Goal: Information Seeking & Learning: Compare options

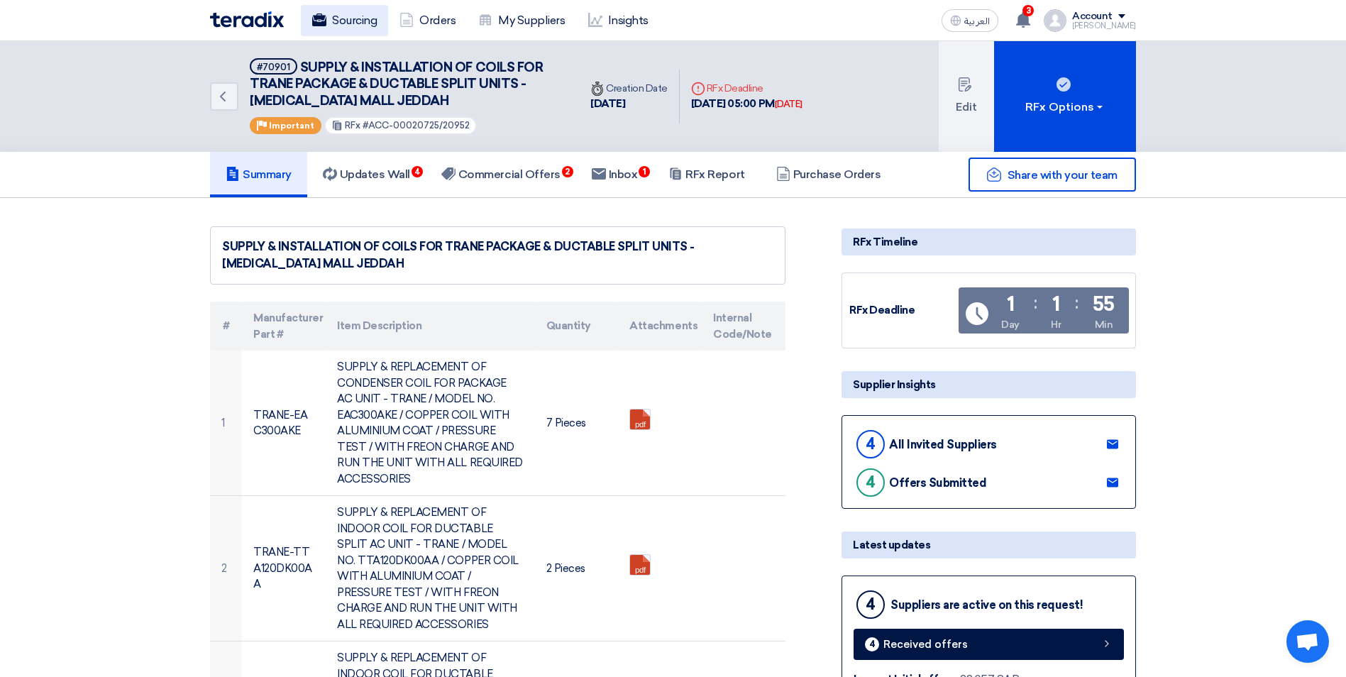
click at [352, 24] on link "Sourcing" at bounding box center [344, 20] width 87 height 31
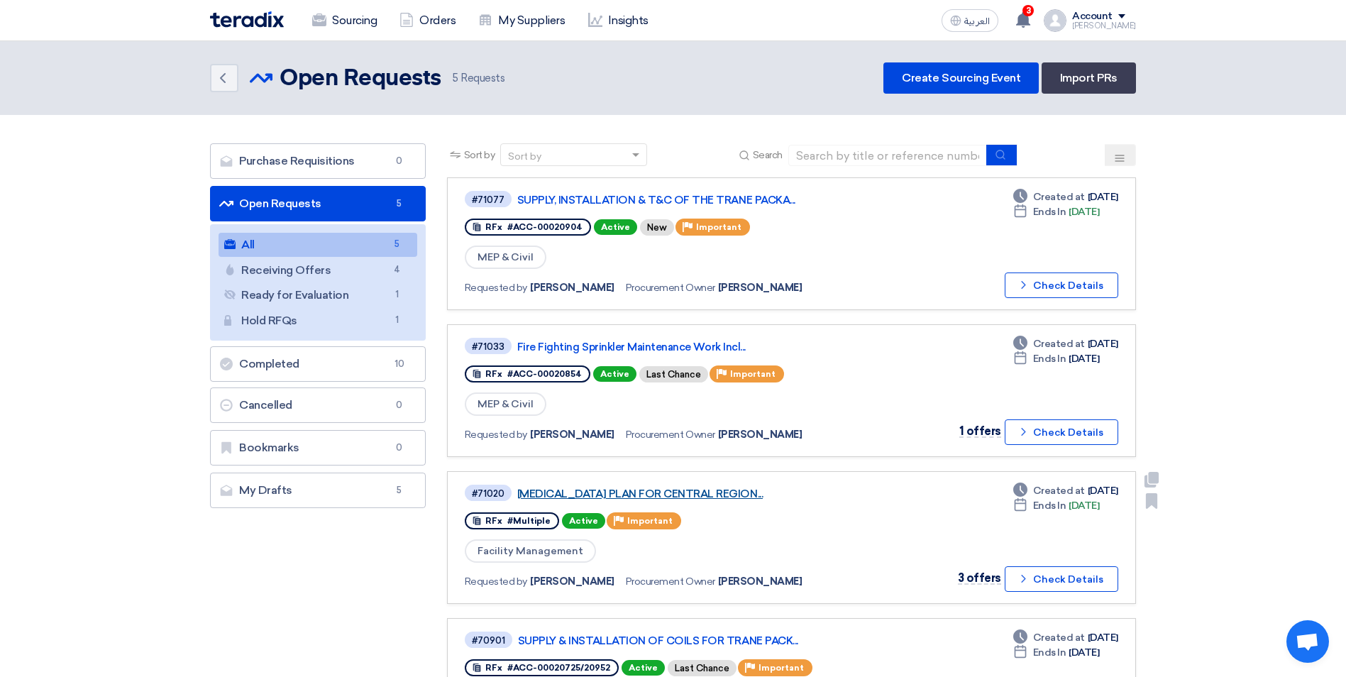
click at [703, 494] on link "[MEDICAL_DATA] PLAN FOR CENTRAL REGION..." at bounding box center [694, 493] width 355 height 13
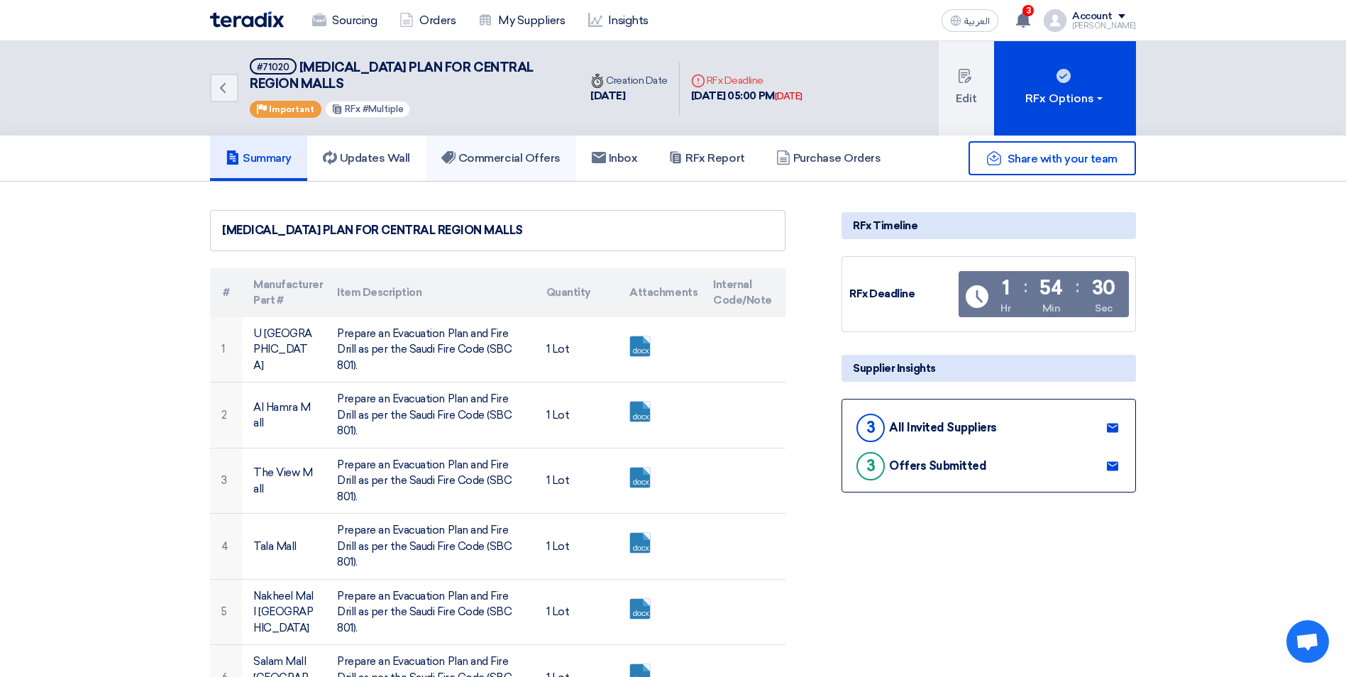
click at [489, 162] on h5 "Commercial Offers" at bounding box center [500, 158] width 119 height 14
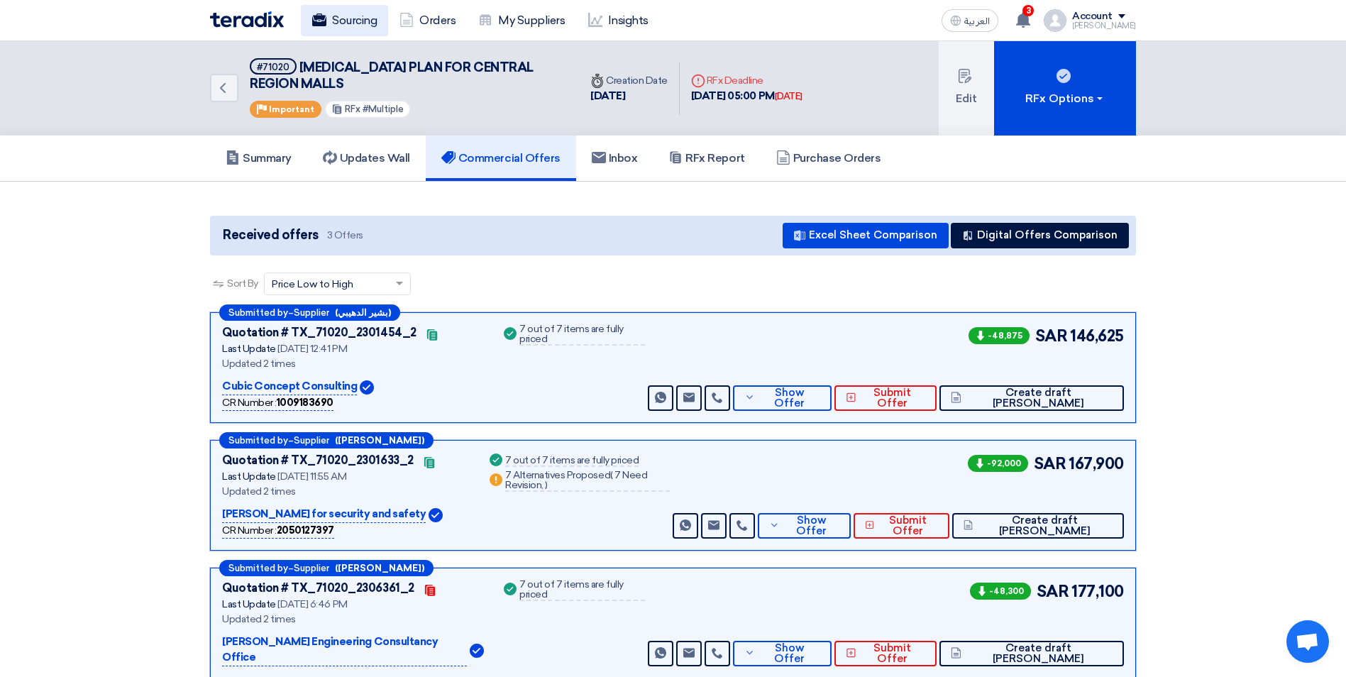
click at [358, 19] on link "Sourcing" at bounding box center [344, 20] width 87 height 31
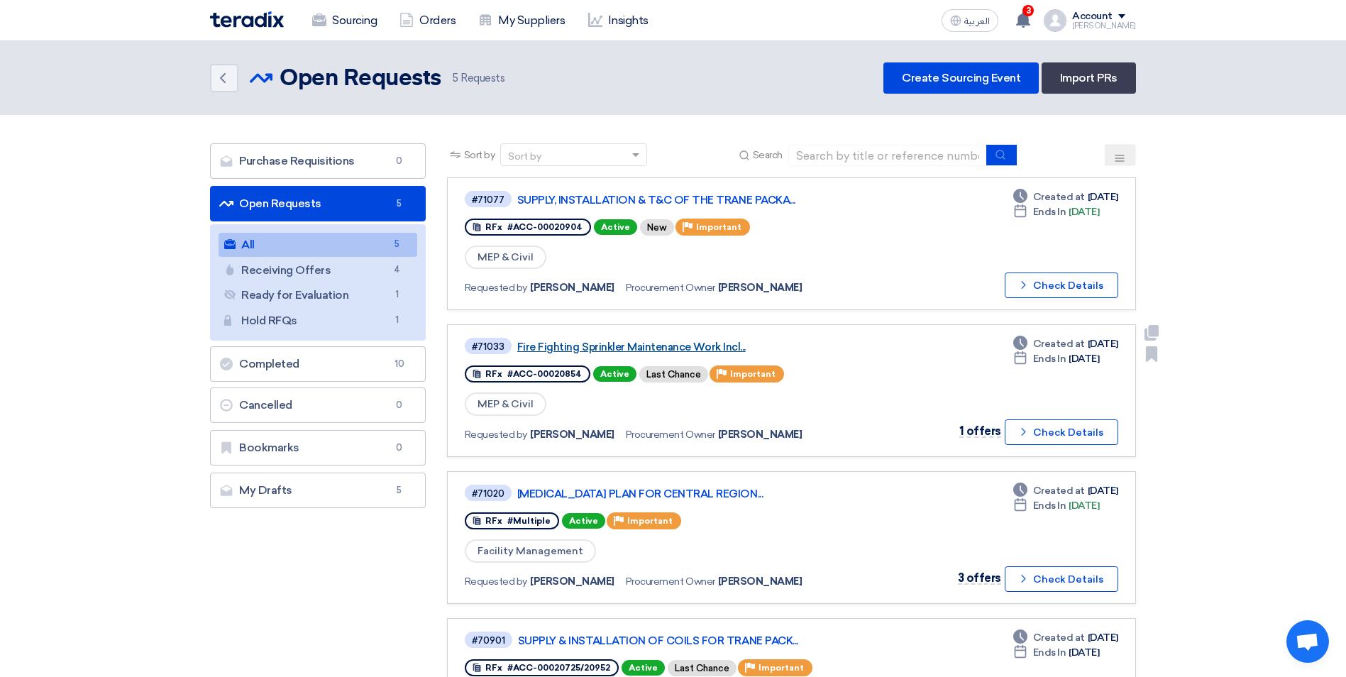
click at [716, 349] on link "Fire Fighting Sprinkler Maintenance Work Incl..." at bounding box center [694, 347] width 355 height 13
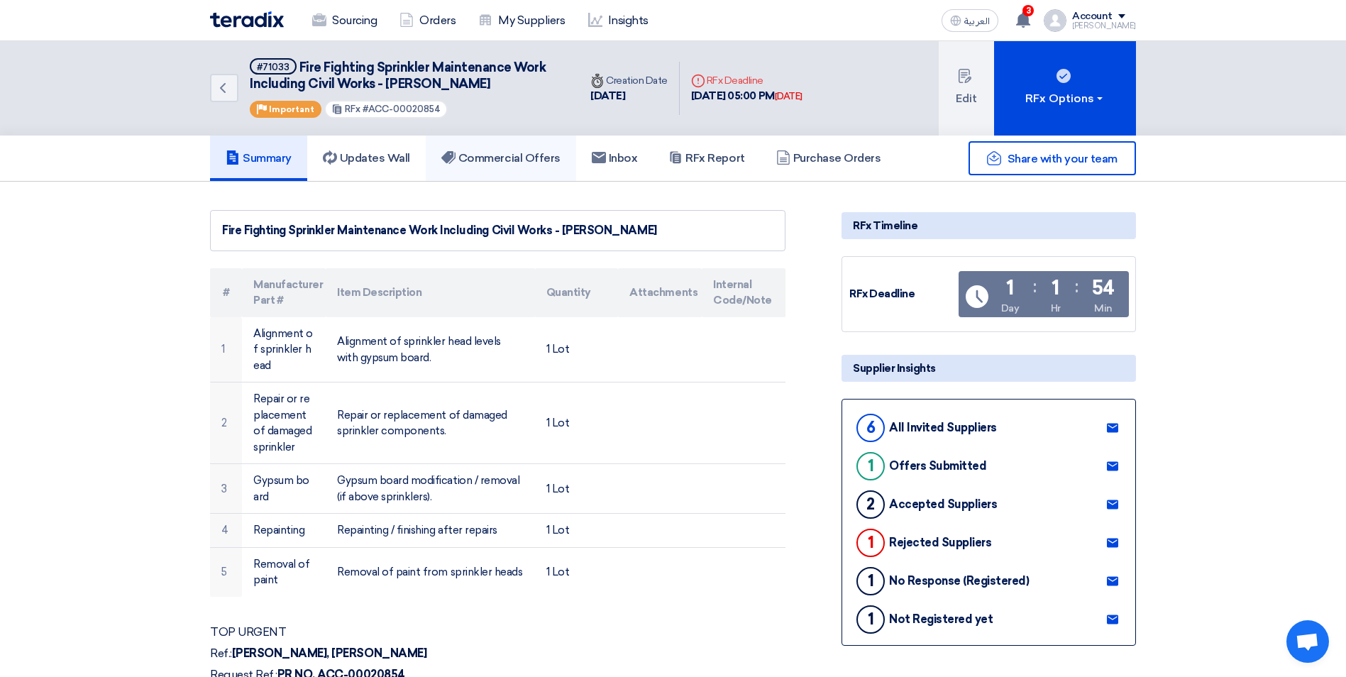
click at [553, 158] on h5 "Commercial Offers" at bounding box center [500, 158] width 119 height 14
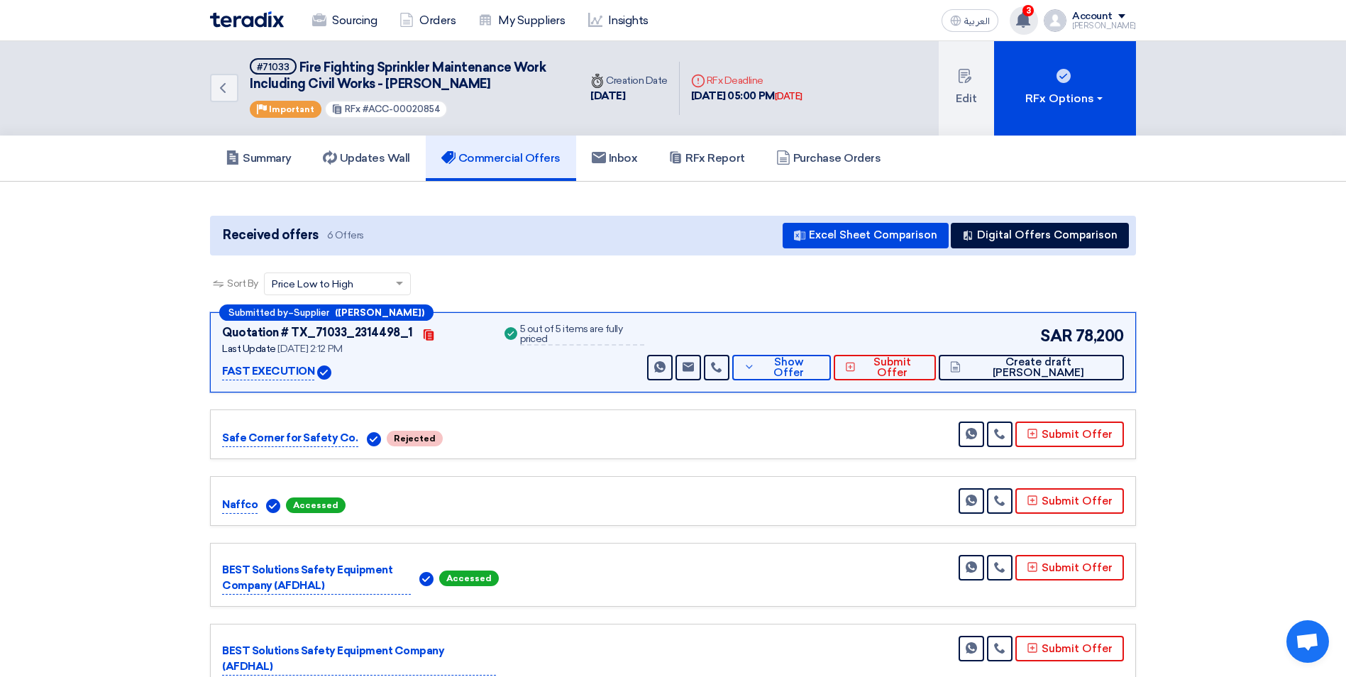
click at [1030, 18] on use at bounding box center [1023, 20] width 14 height 16
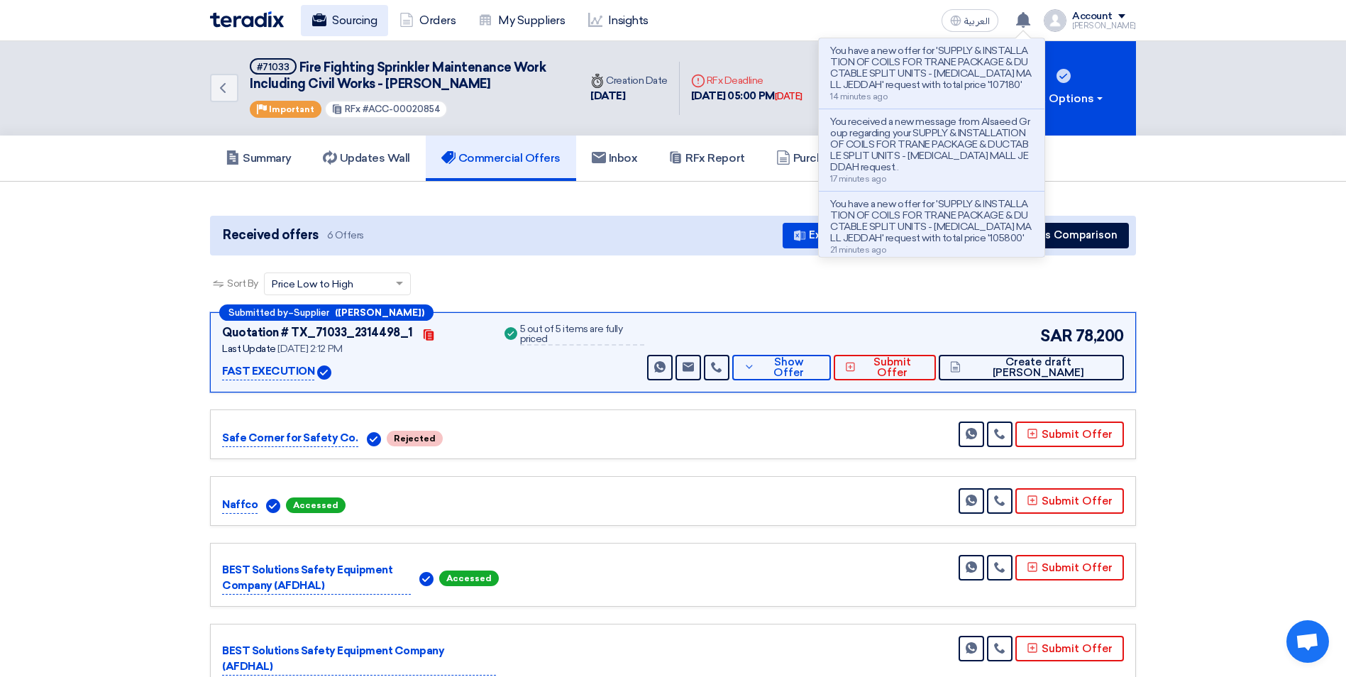
click at [346, 16] on link "Sourcing" at bounding box center [344, 20] width 87 height 31
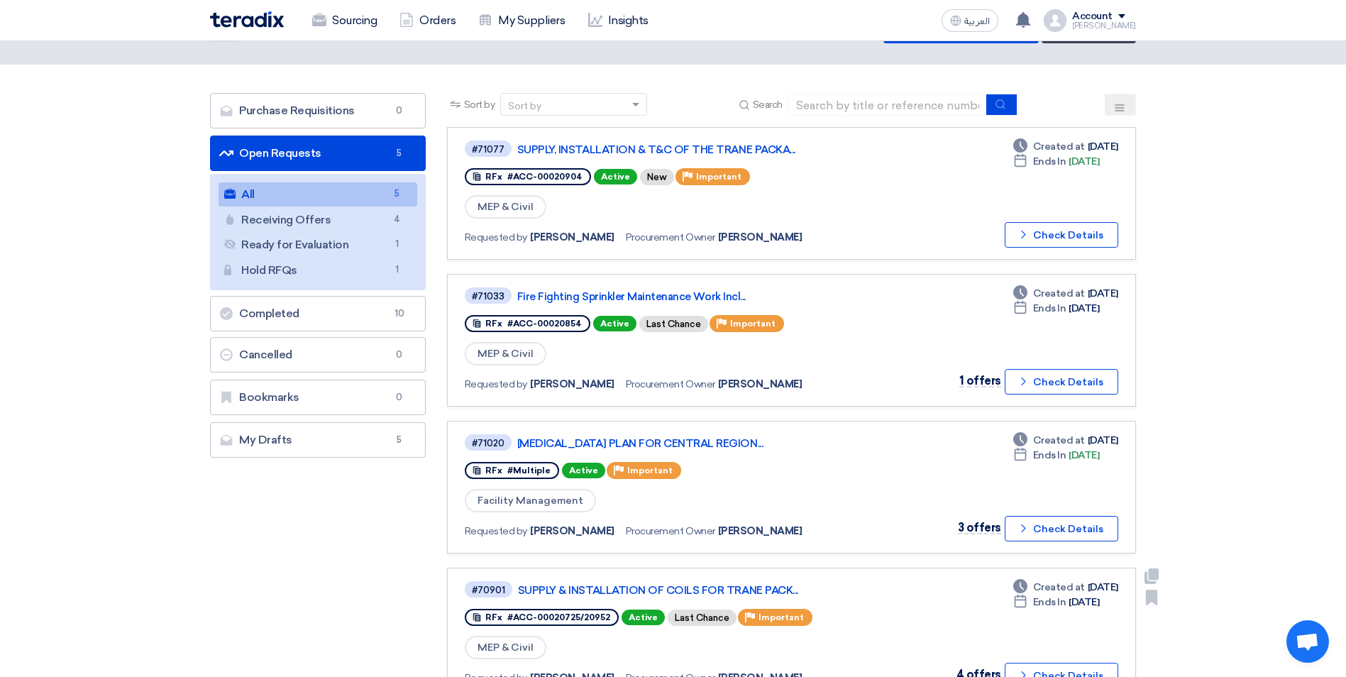
scroll to position [71, 0]
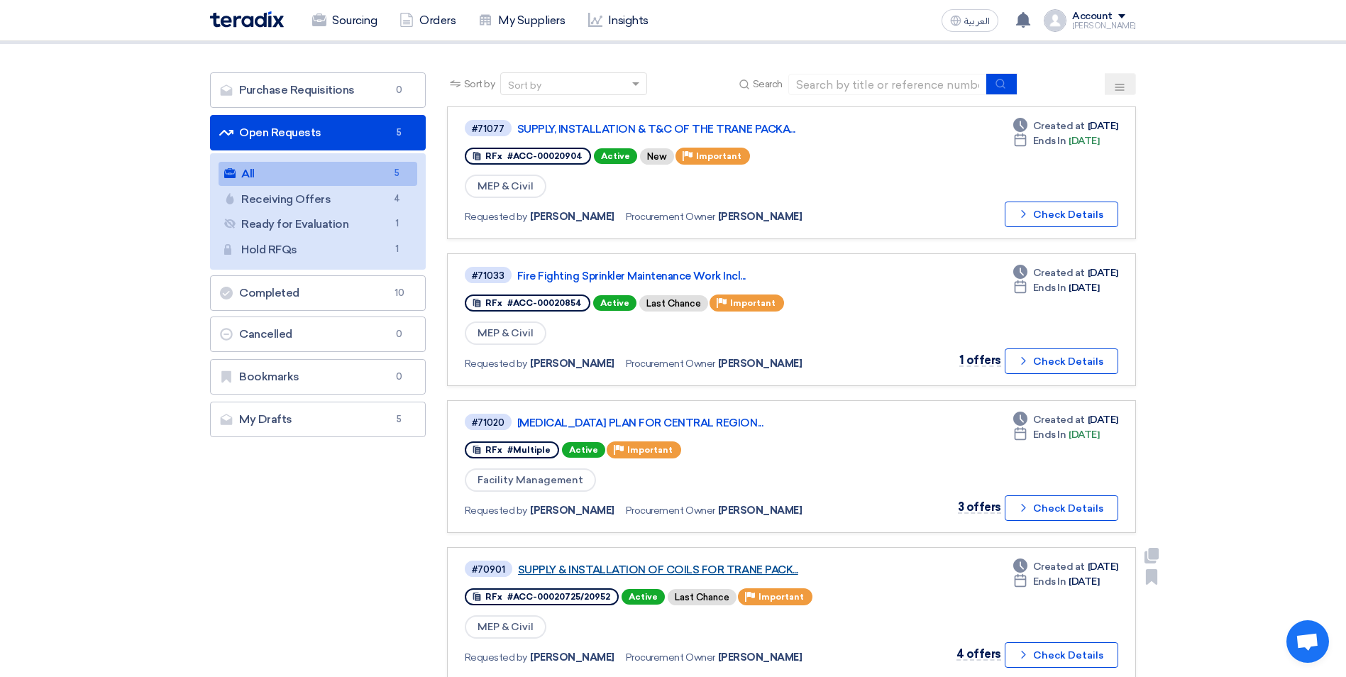
click at [763, 563] on link "SUPPLY & INSTALLATION OF COILS FOR TRANE PACK..." at bounding box center [695, 569] width 355 height 13
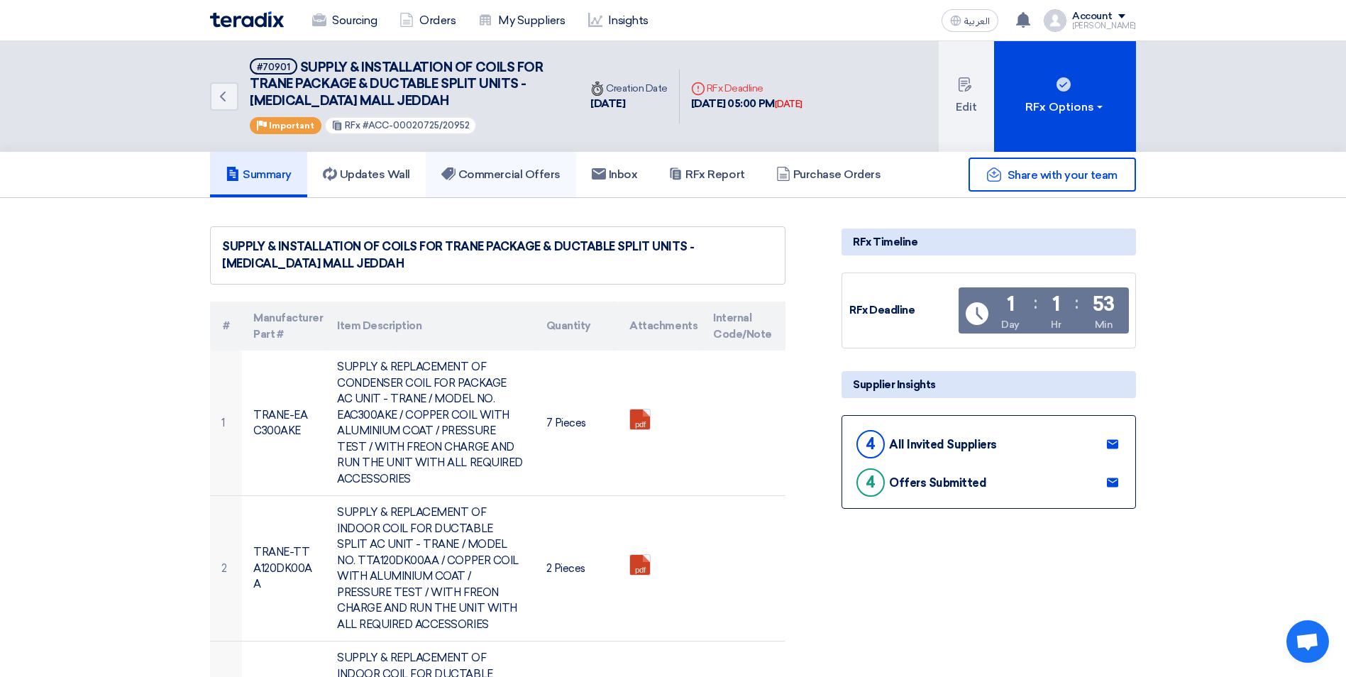
click at [551, 175] on h5 "Commercial Offers" at bounding box center [500, 174] width 119 height 14
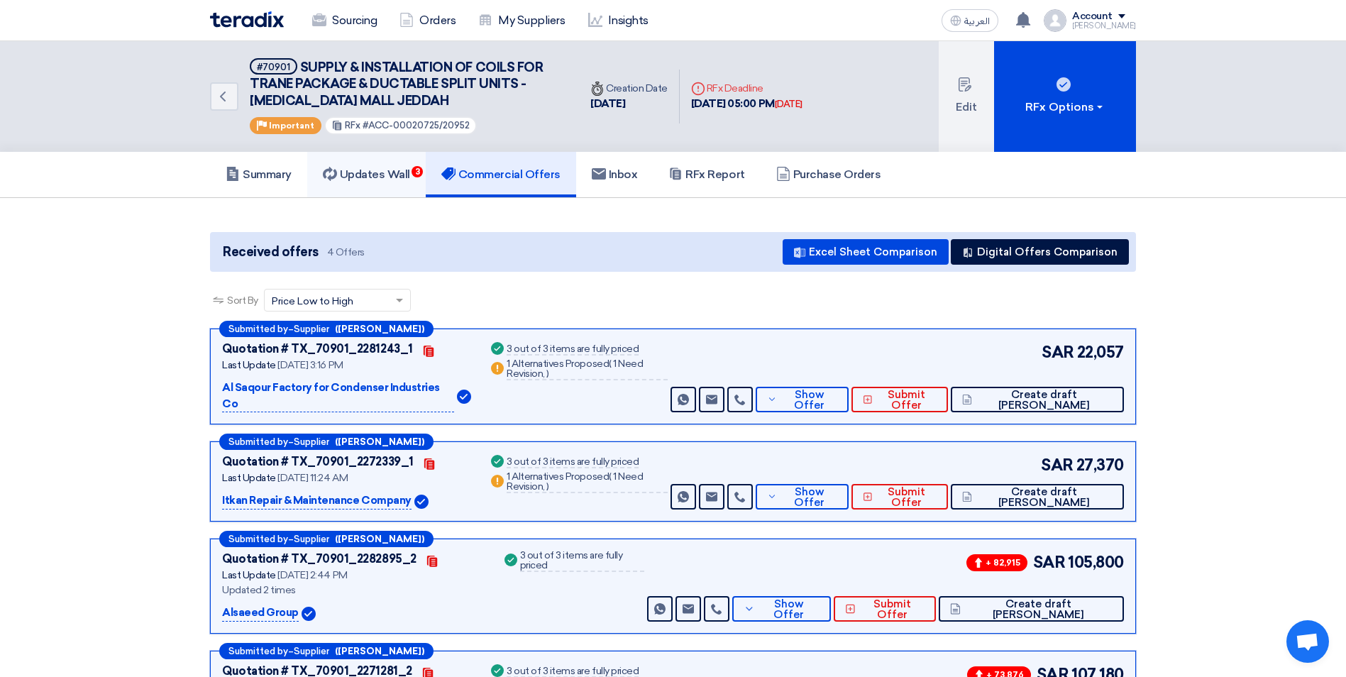
click at [385, 177] on h5 "Updates Wall 3" at bounding box center [366, 174] width 87 height 14
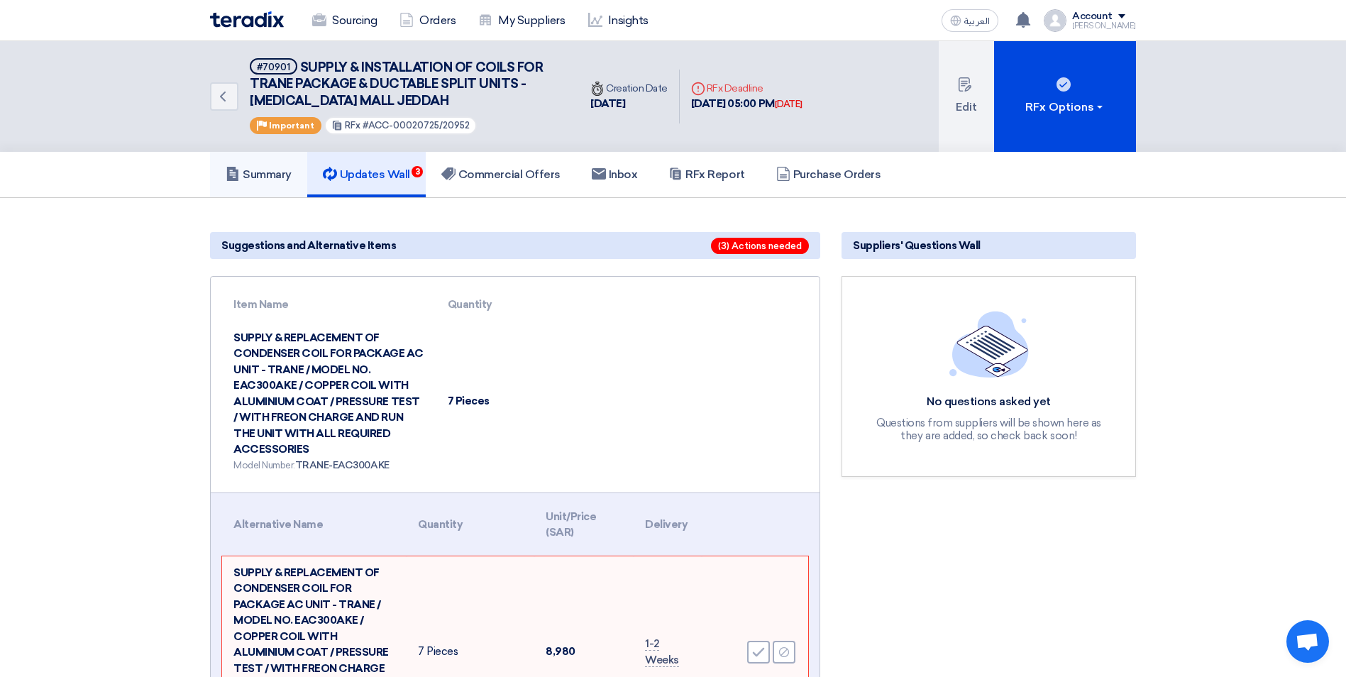
click at [272, 177] on h5 "Summary" at bounding box center [259, 174] width 66 height 14
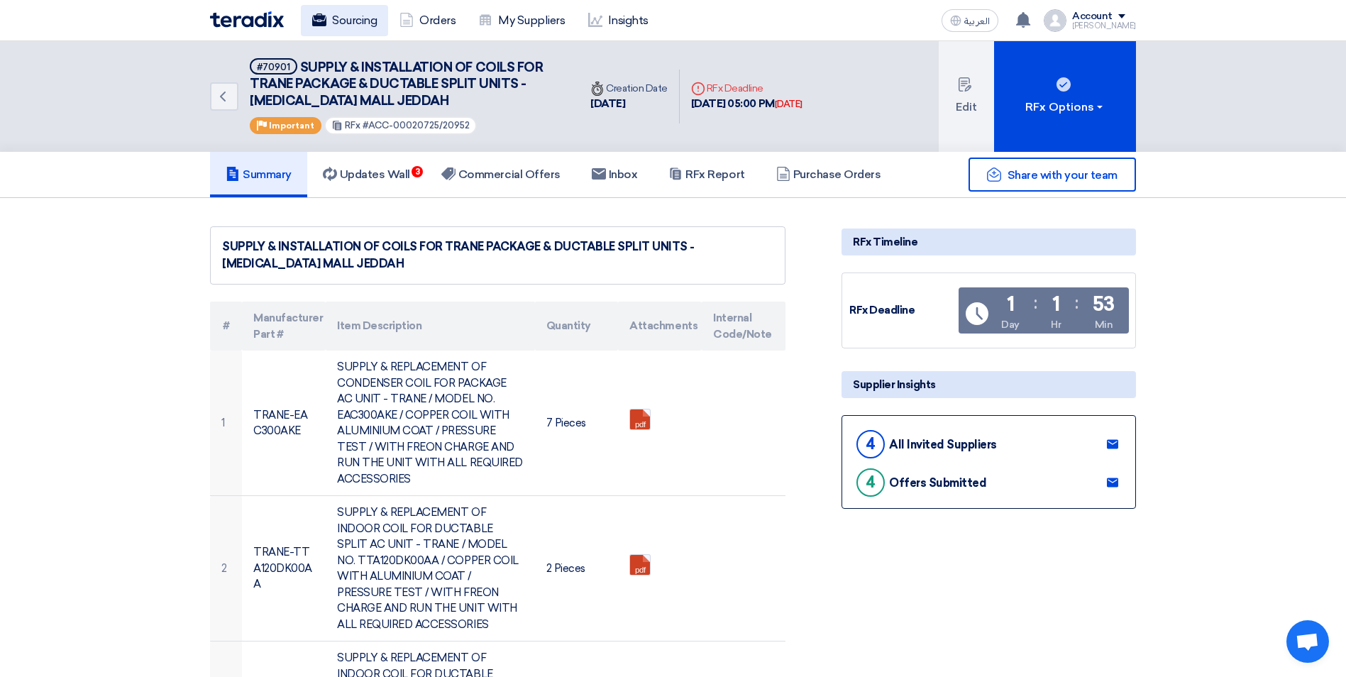
click at [345, 28] on link "Sourcing" at bounding box center [344, 20] width 87 height 31
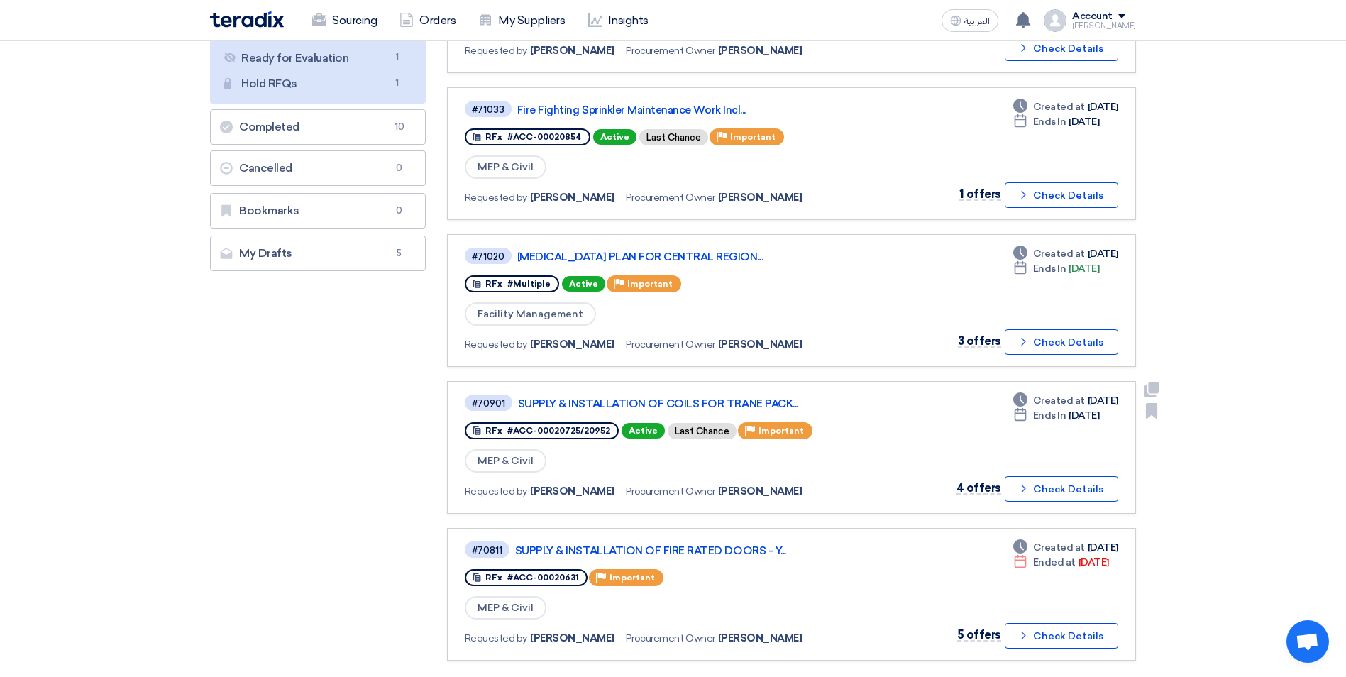
scroll to position [284, 0]
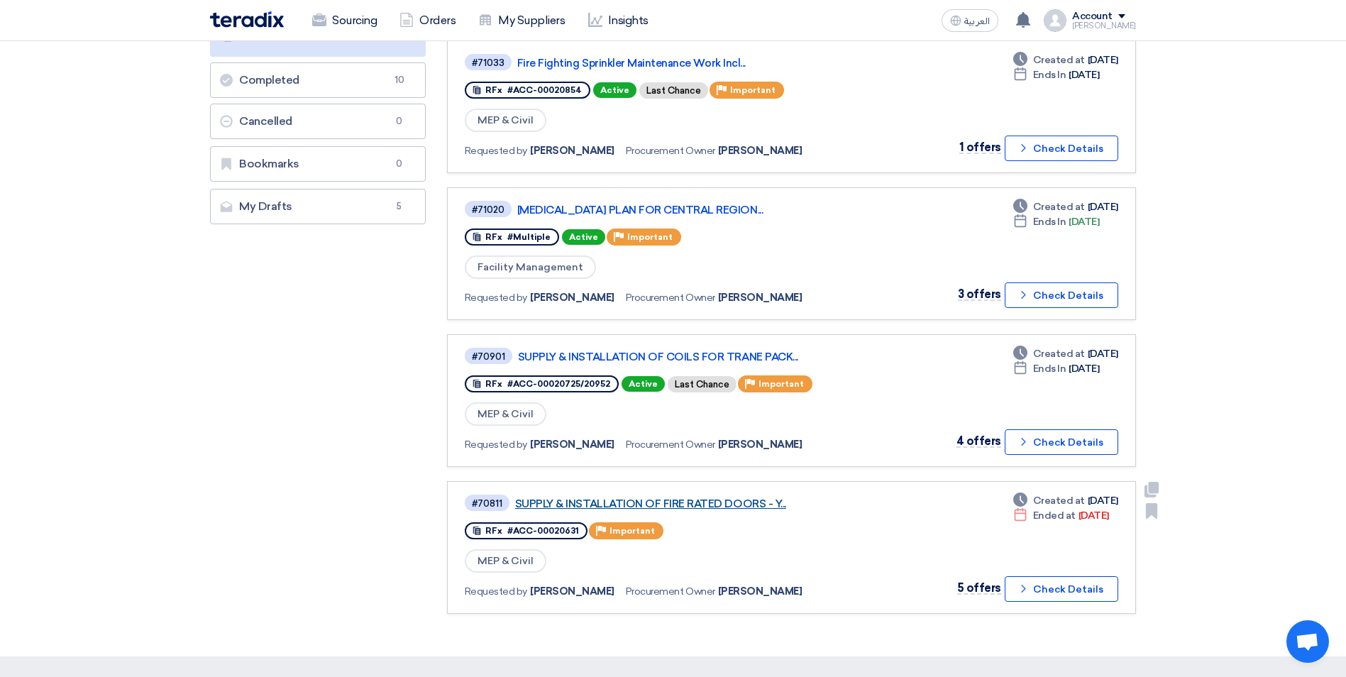
click at [740, 497] on link "SUPPLY & INSTALLATION OF FIRE RATED DOORS - Y..." at bounding box center [692, 503] width 355 height 13
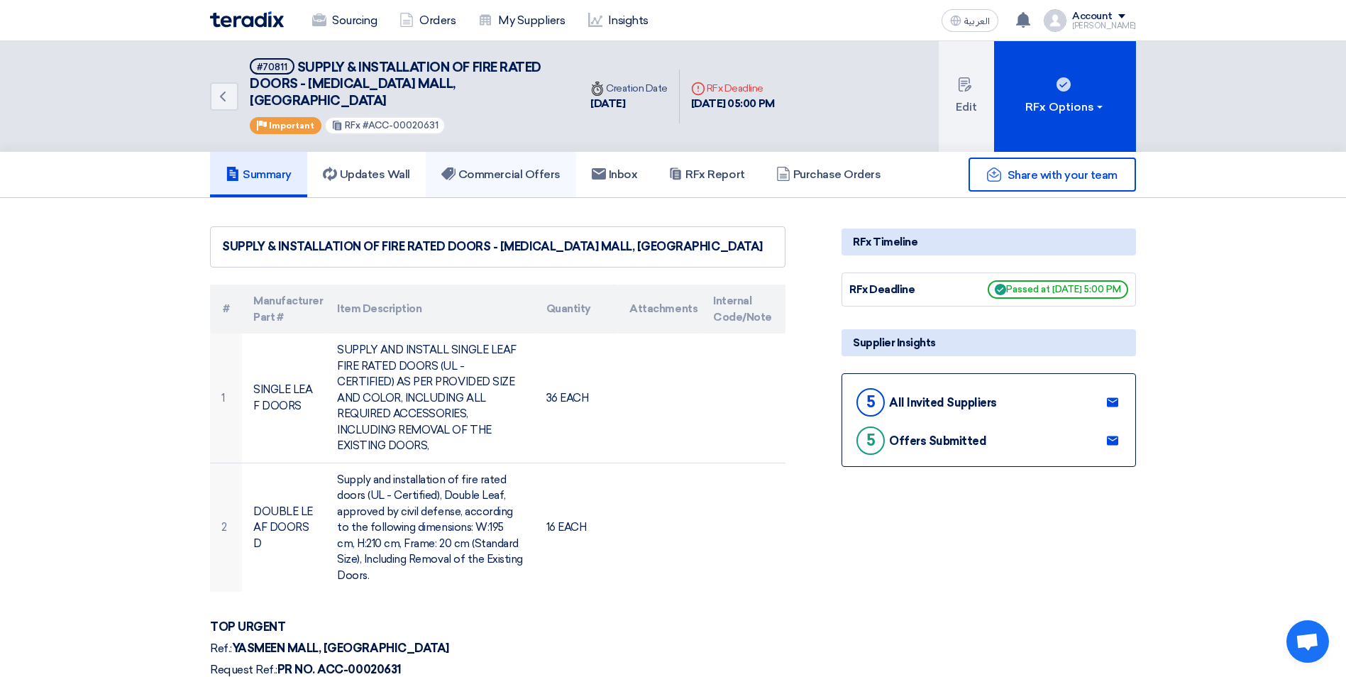
click at [531, 167] on h5 "Commercial Offers" at bounding box center [500, 174] width 119 height 14
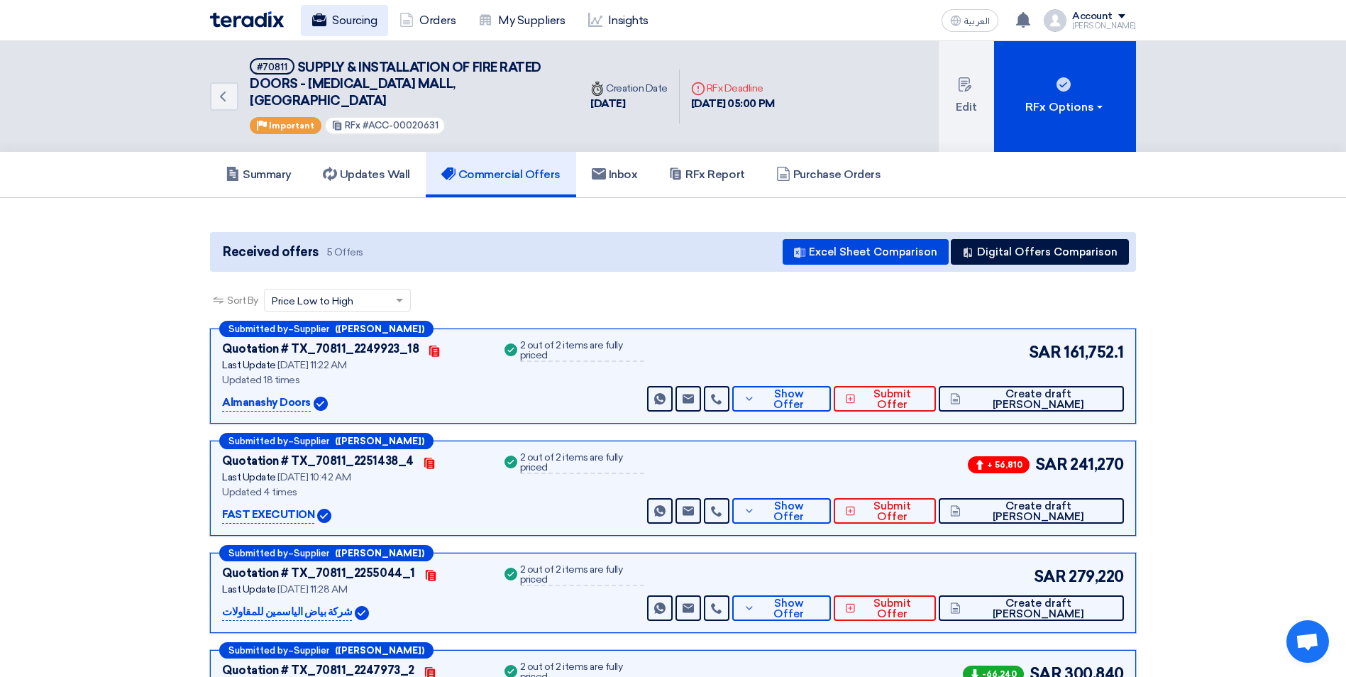
click at [315, 16] on use at bounding box center [319, 19] width 14 height 13
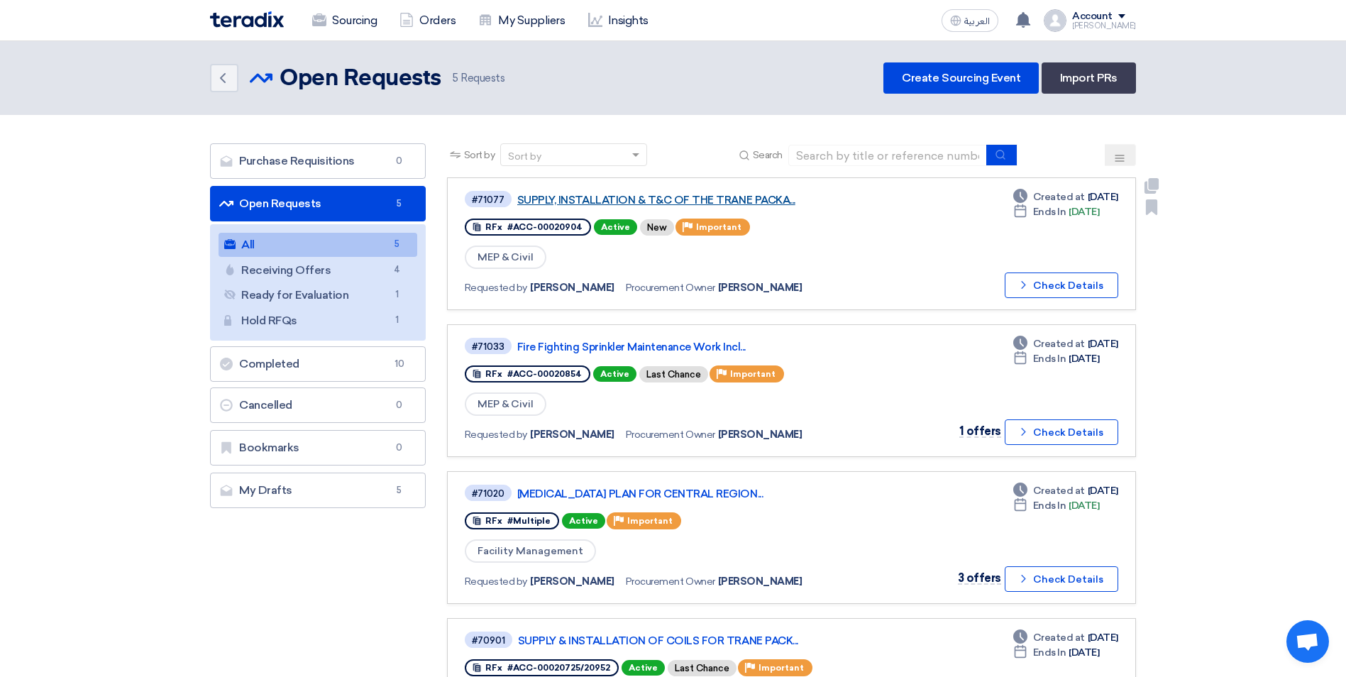
click at [700, 205] on link "SUPPLY, INSTALLATION & T&C OF THE TRANE PACKA..." at bounding box center [694, 200] width 355 height 13
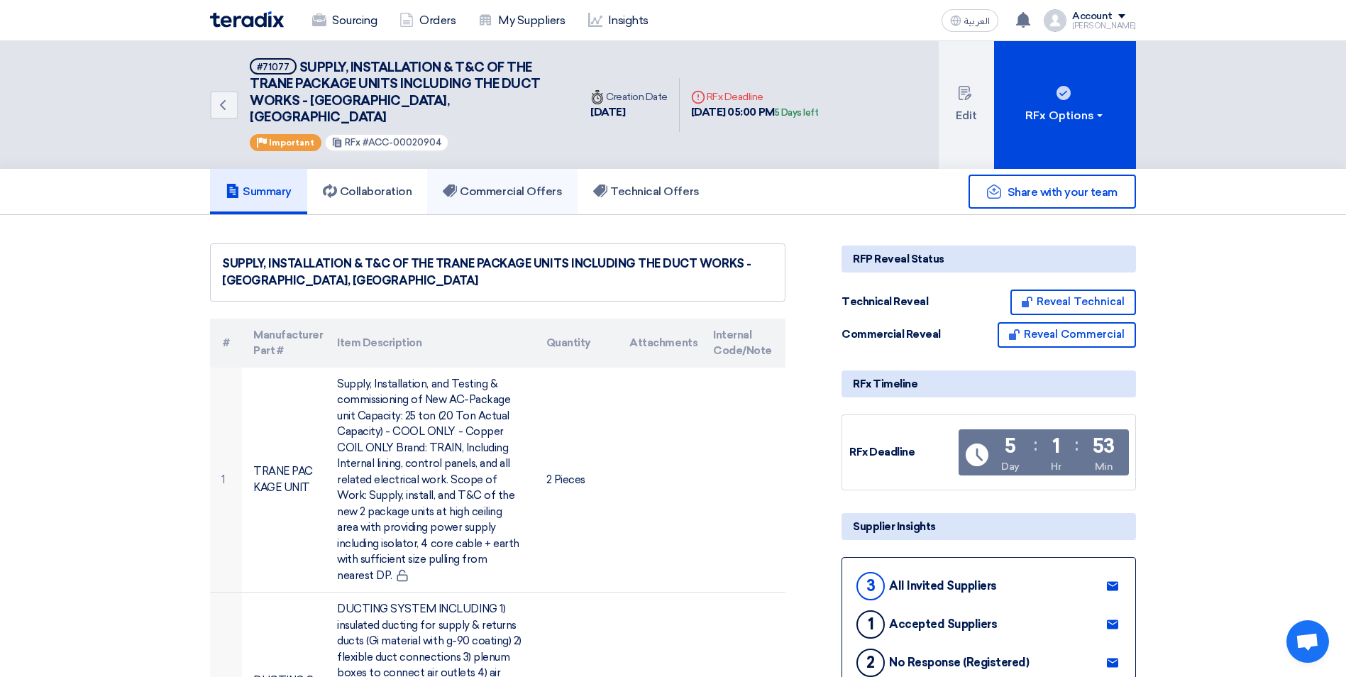
click at [521, 184] on h5 "Commercial Offers" at bounding box center [502, 191] width 119 height 14
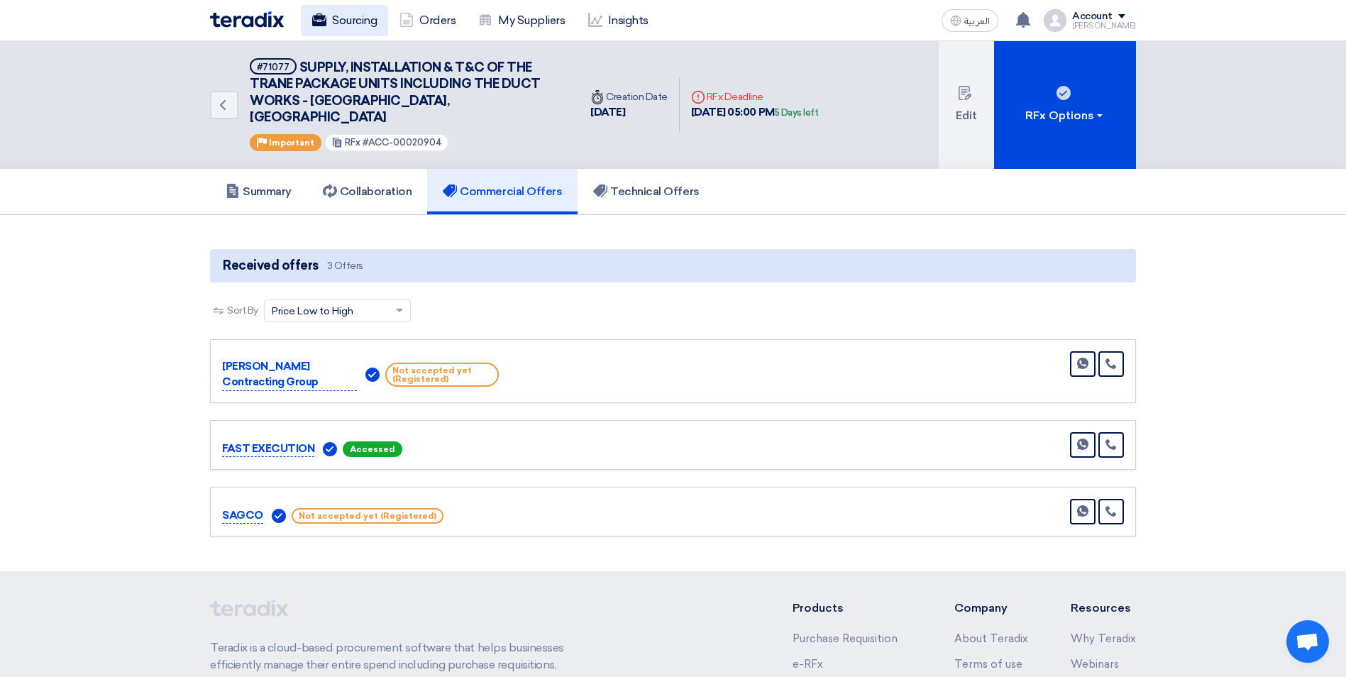
click at [329, 18] on link "Sourcing" at bounding box center [344, 20] width 87 height 31
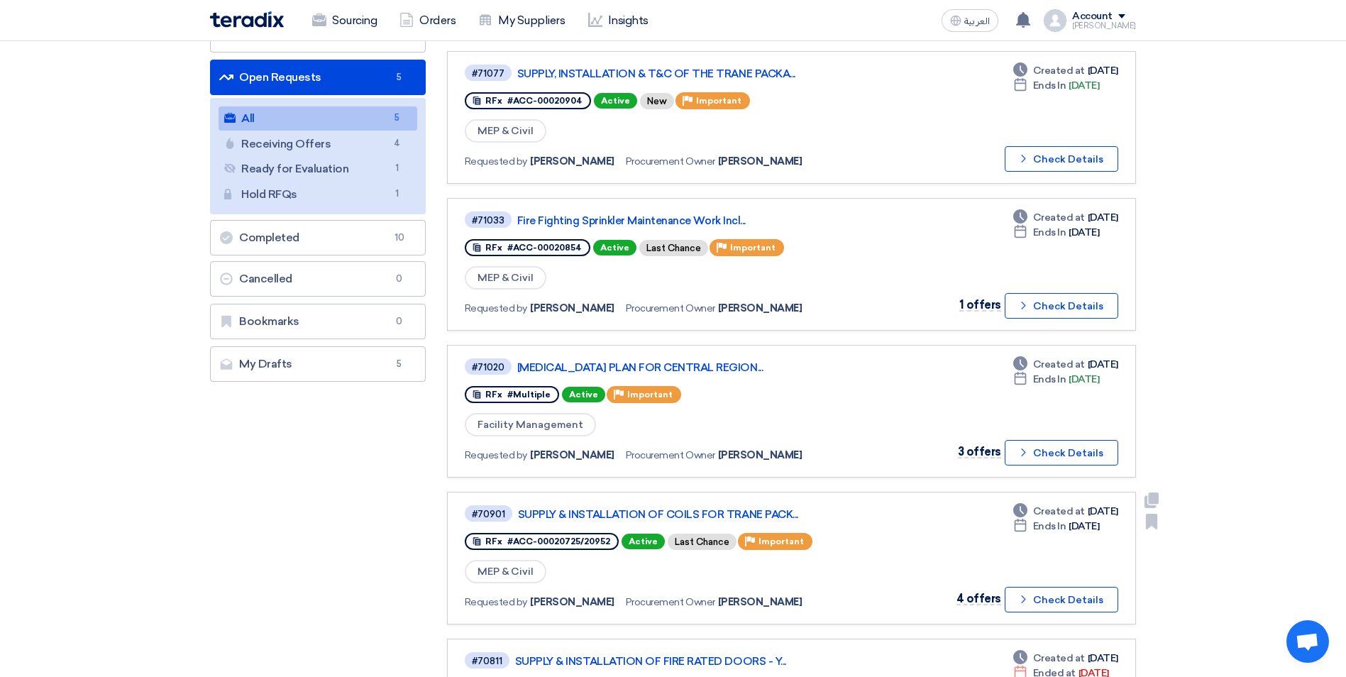
scroll to position [142, 0]
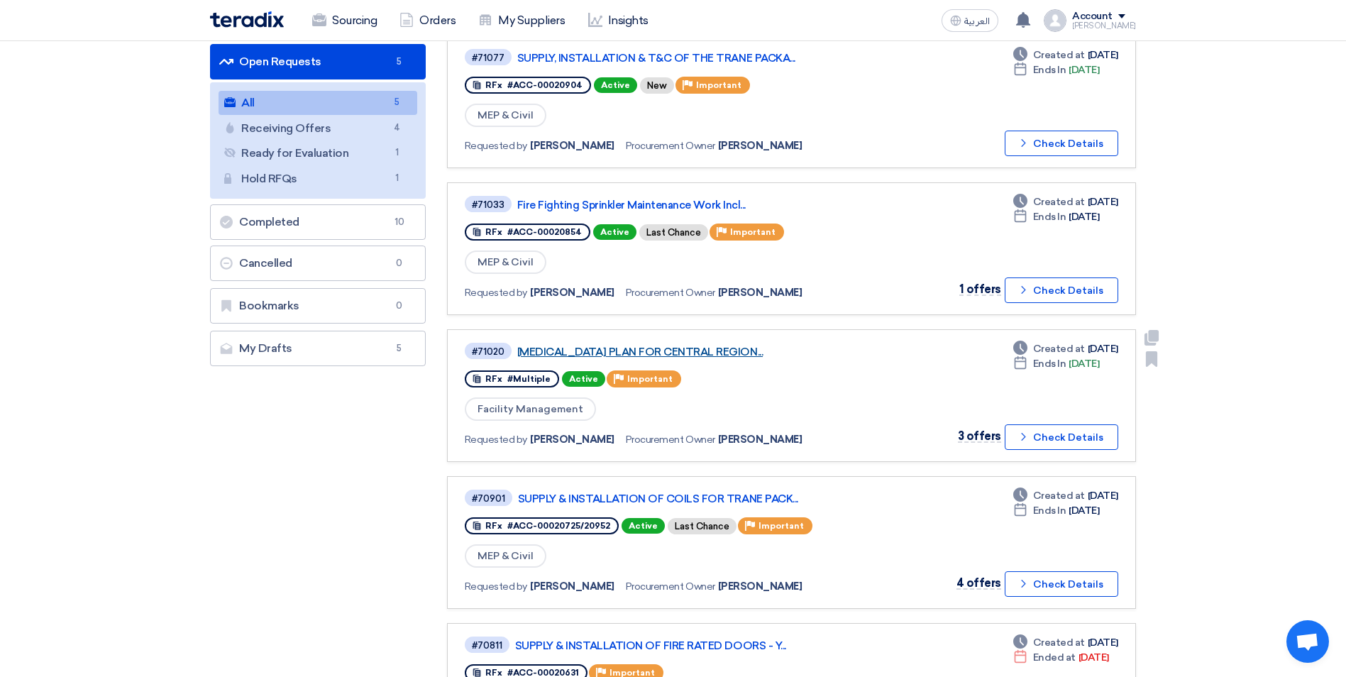
click at [751, 352] on link "[MEDICAL_DATA] PLAN FOR CENTRAL REGION..." at bounding box center [694, 352] width 355 height 13
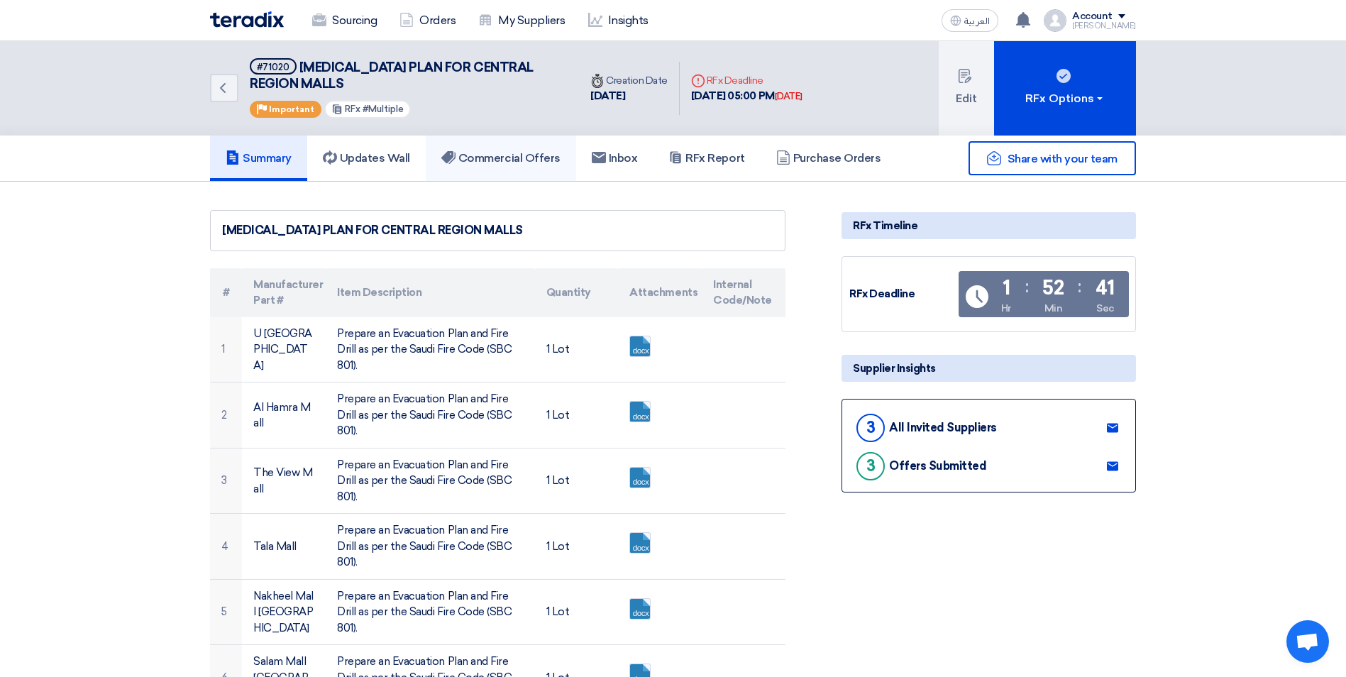
click at [498, 172] on link "Commercial Offers" at bounding box center [501, 158] width 150 height 45
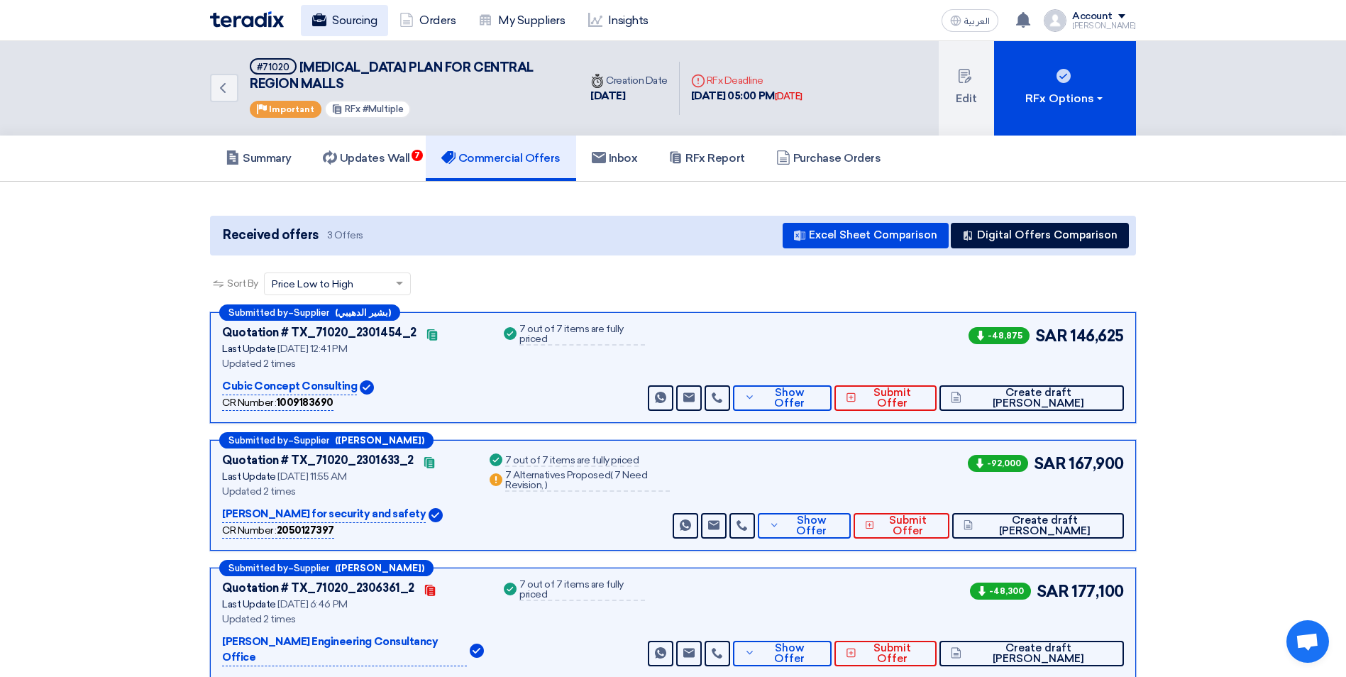
click at [327, 22] on link "Sourcing" at bounding box center [344, 20] width 87 height 31
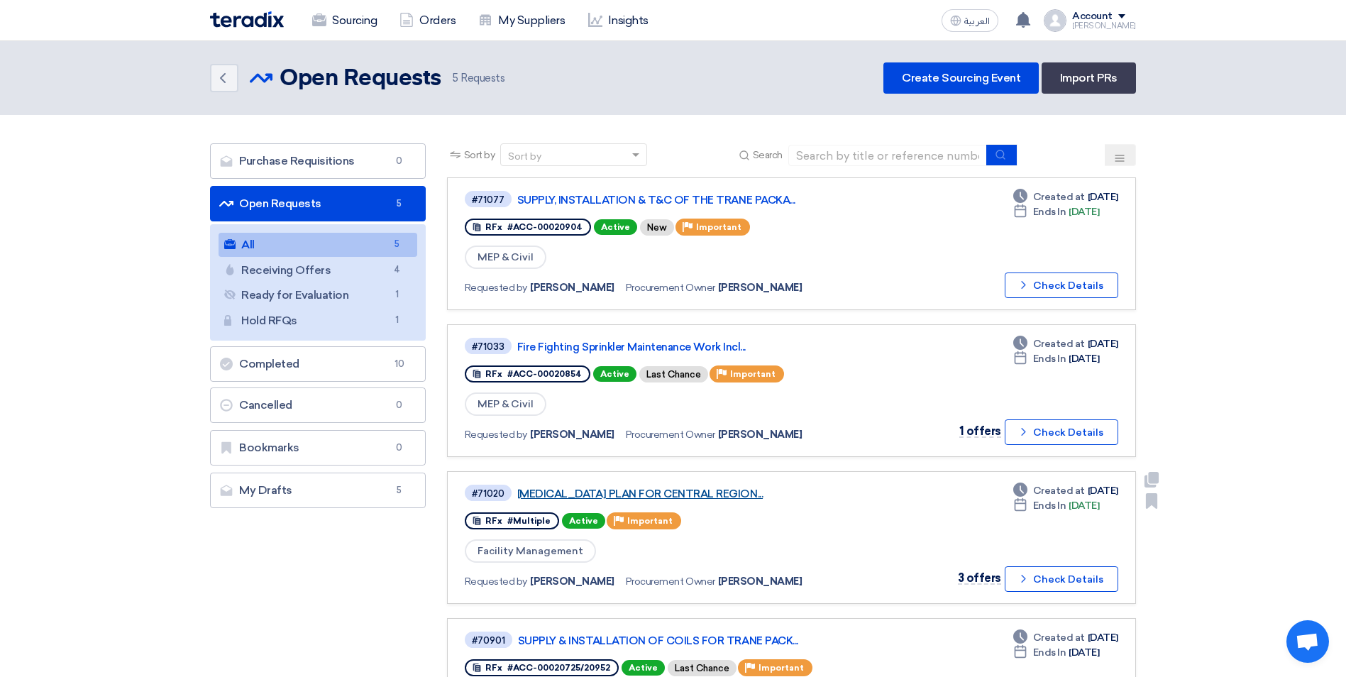
click at [696, 495] on link "[MEDICAL_DATA] PLAN FOR CENTRAL REGION..." at bounding box center [694, 493] width 355 height 13
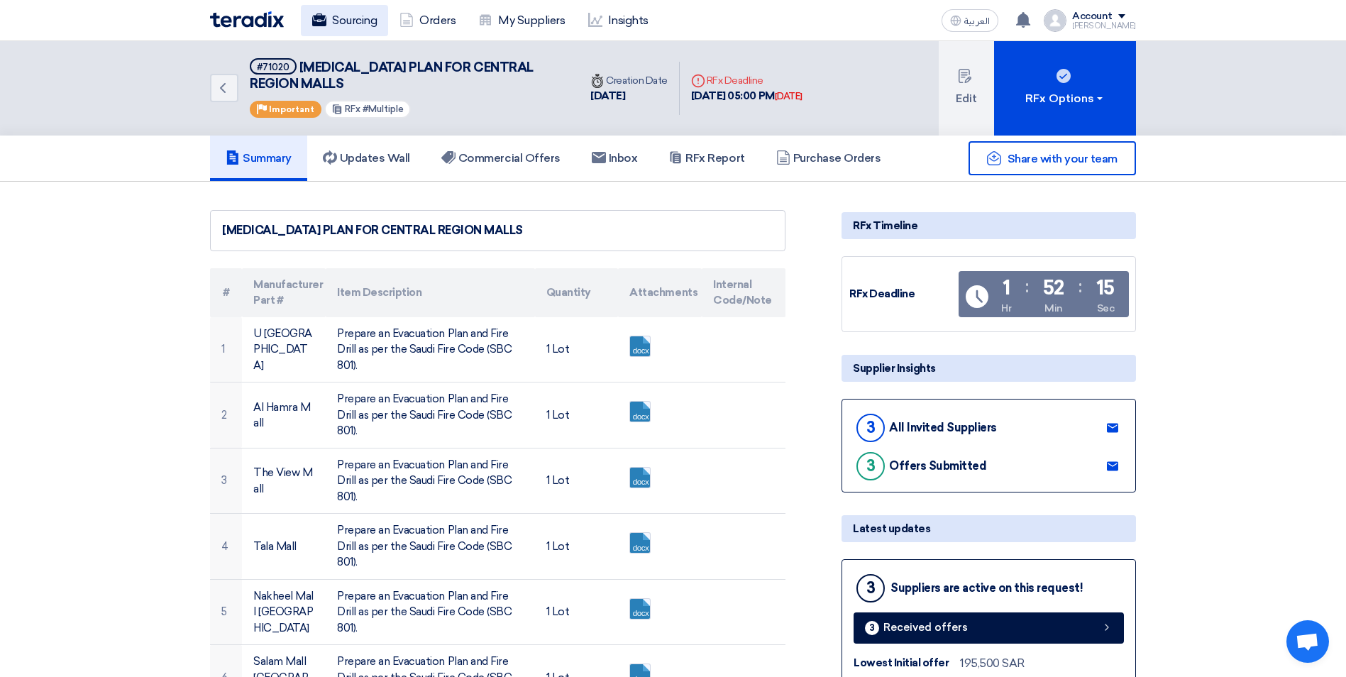
click at [343, 20] on link "Sourcing" at bounding box center [344, 20] width 87 height 31
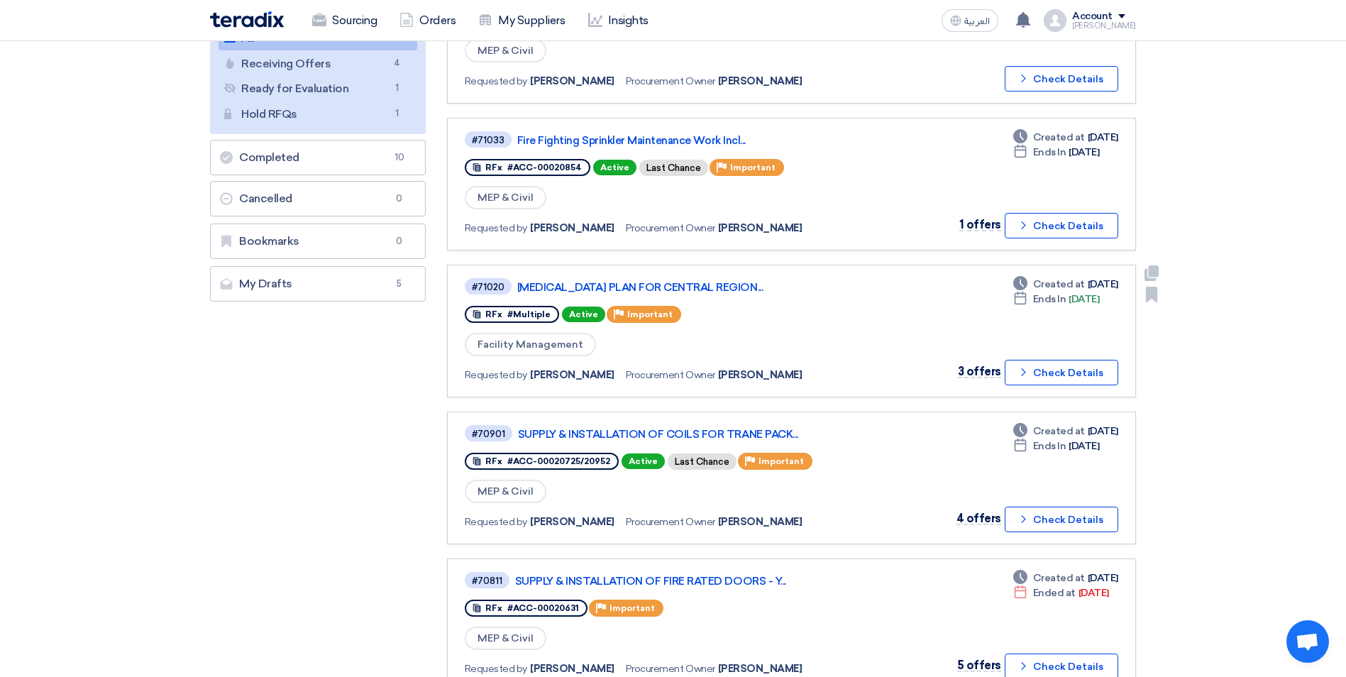
scroll to position [355, 0]
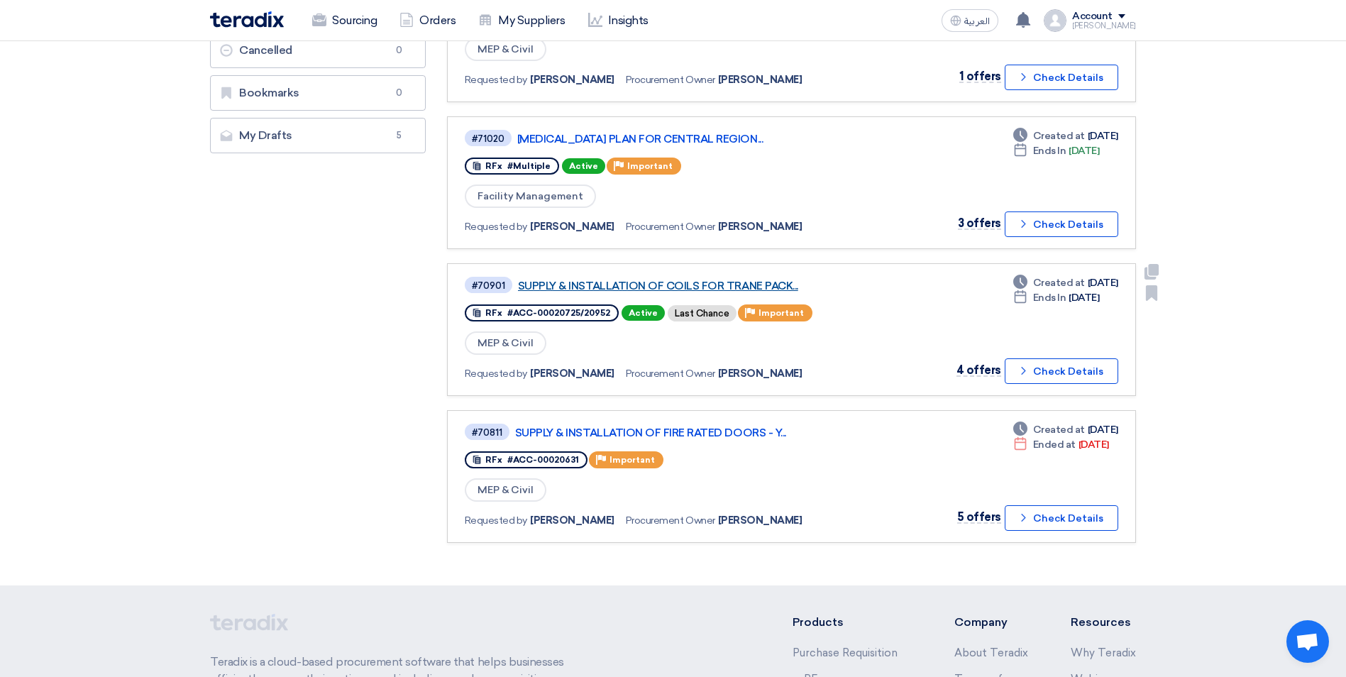
click at [741, 288] on link "SUPPLY & INSTALLATION OF COILS FOR TRANE PACK..." at bounding box center [695, 286] width 355 height 13
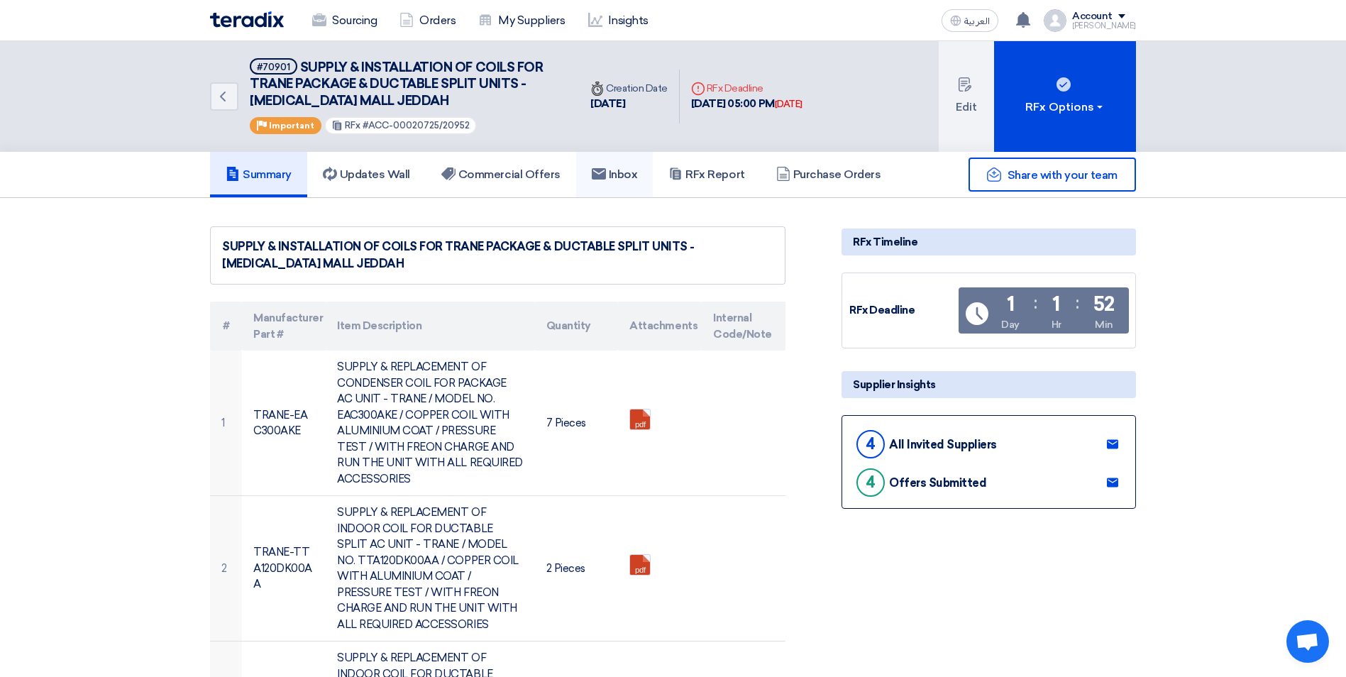
click at [633, 180] on h5 "Inbox" at bounding box center [615, 174] width 46 height 14
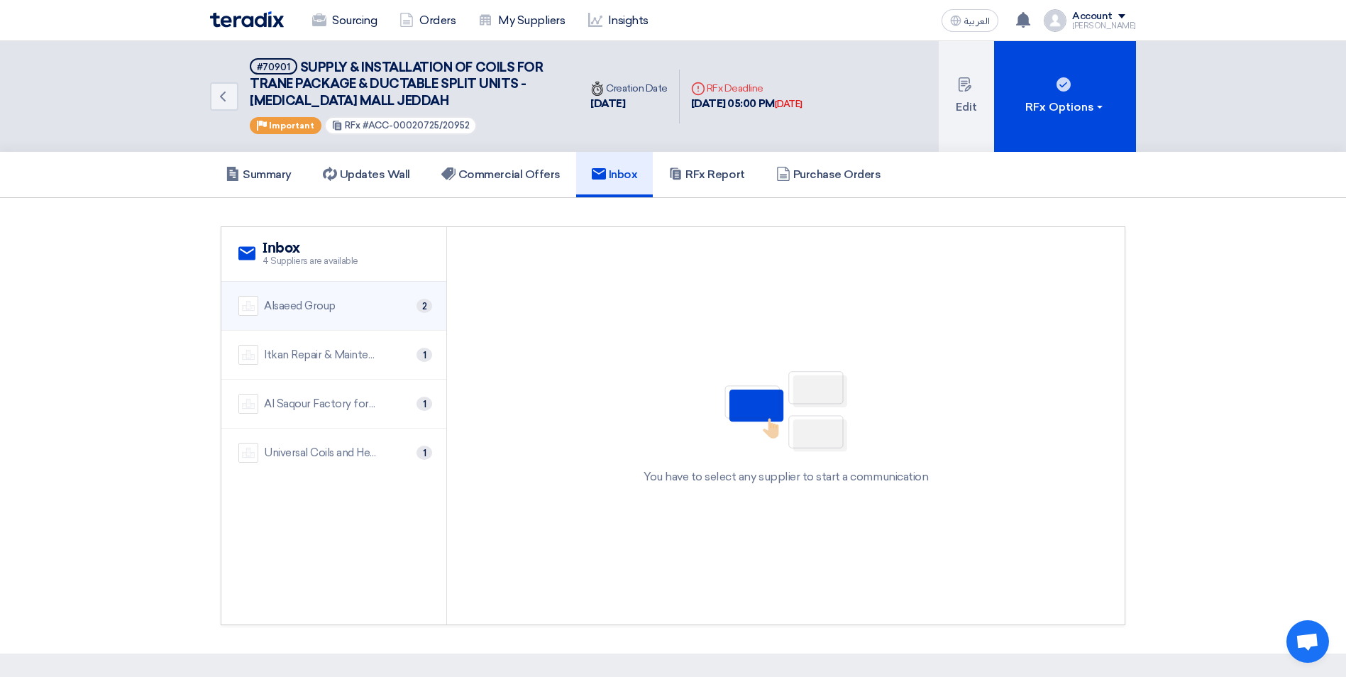
click at [386, 309] on div "Alsaeed Group 2" at bounding box center [333, 306] width 191 height 20
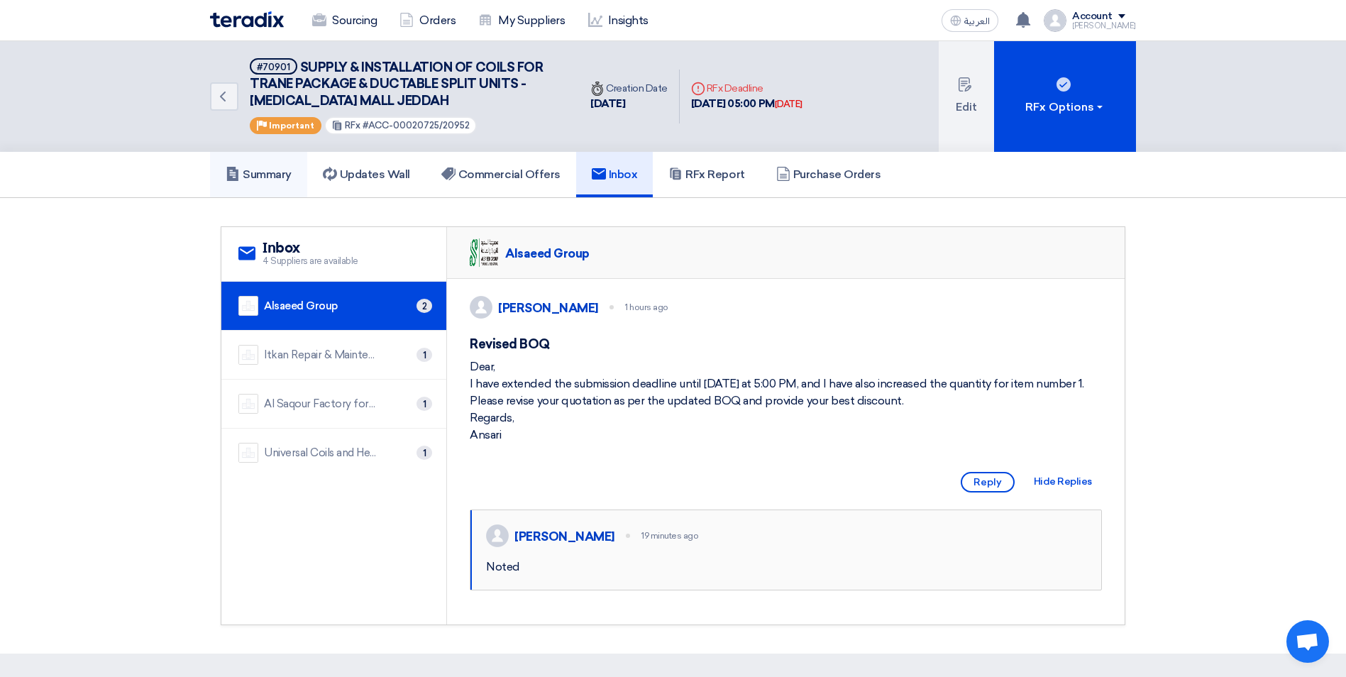
click at [265, 170] on h5 "Summary" at bounding box center [259, 174] width 66 height 14
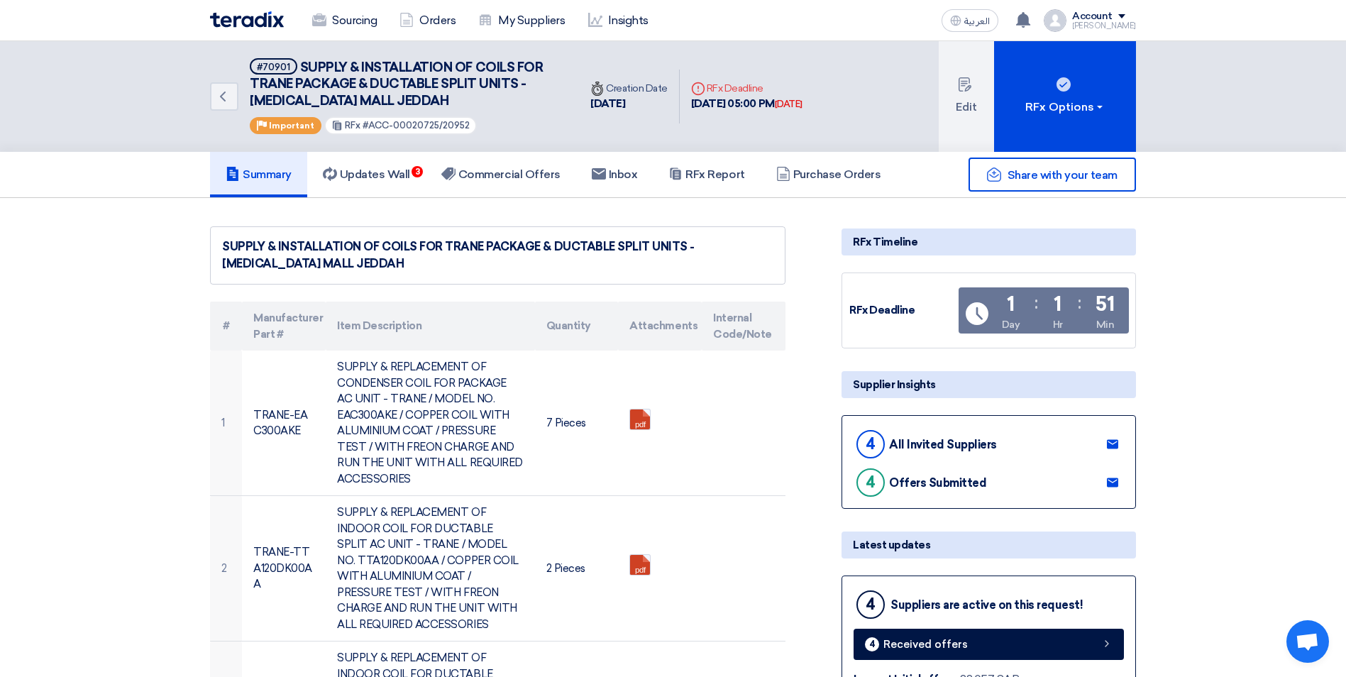
click at [335, 36] on div "Sourcing Orders My Suppliers Insights العربية ع You have a new offer for 'SUPPL…" at bounding box center [672, 20] width 947 height 40
click at [344, 13] on link "Sourcing" at bounding box center [344, 20] width 87 height 31
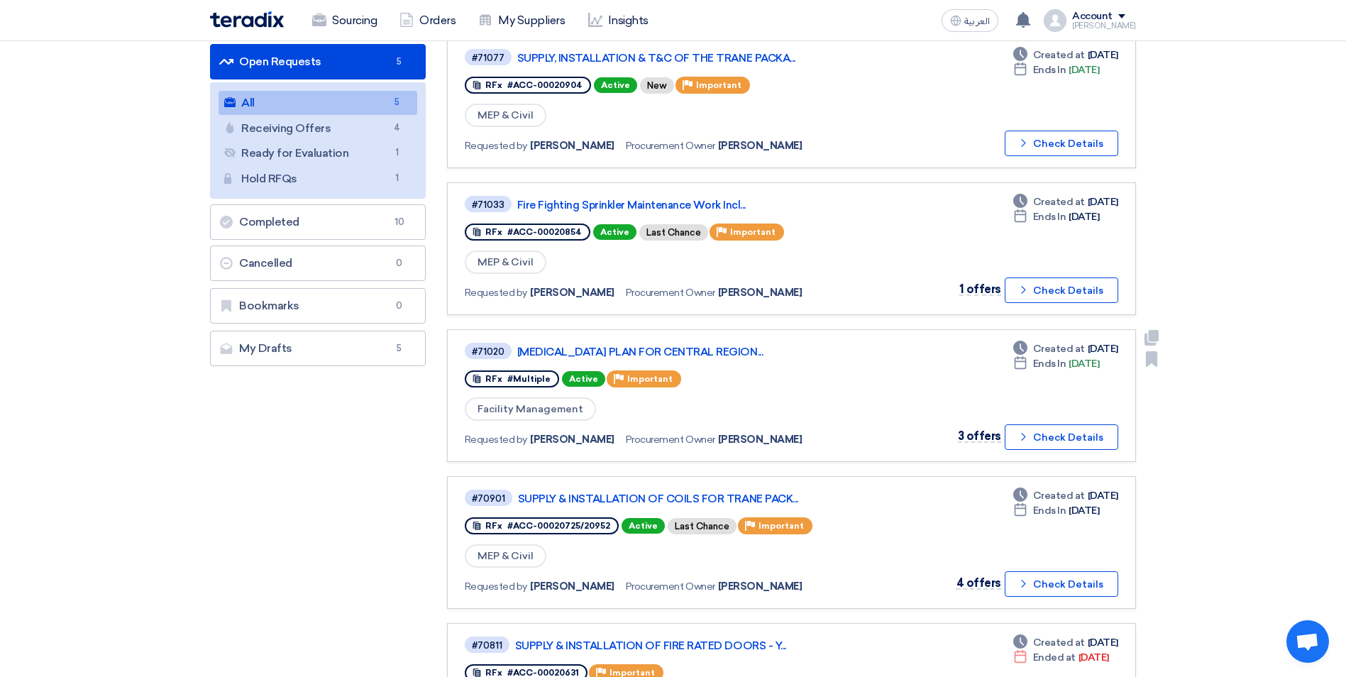
scroll to position [213, 0]
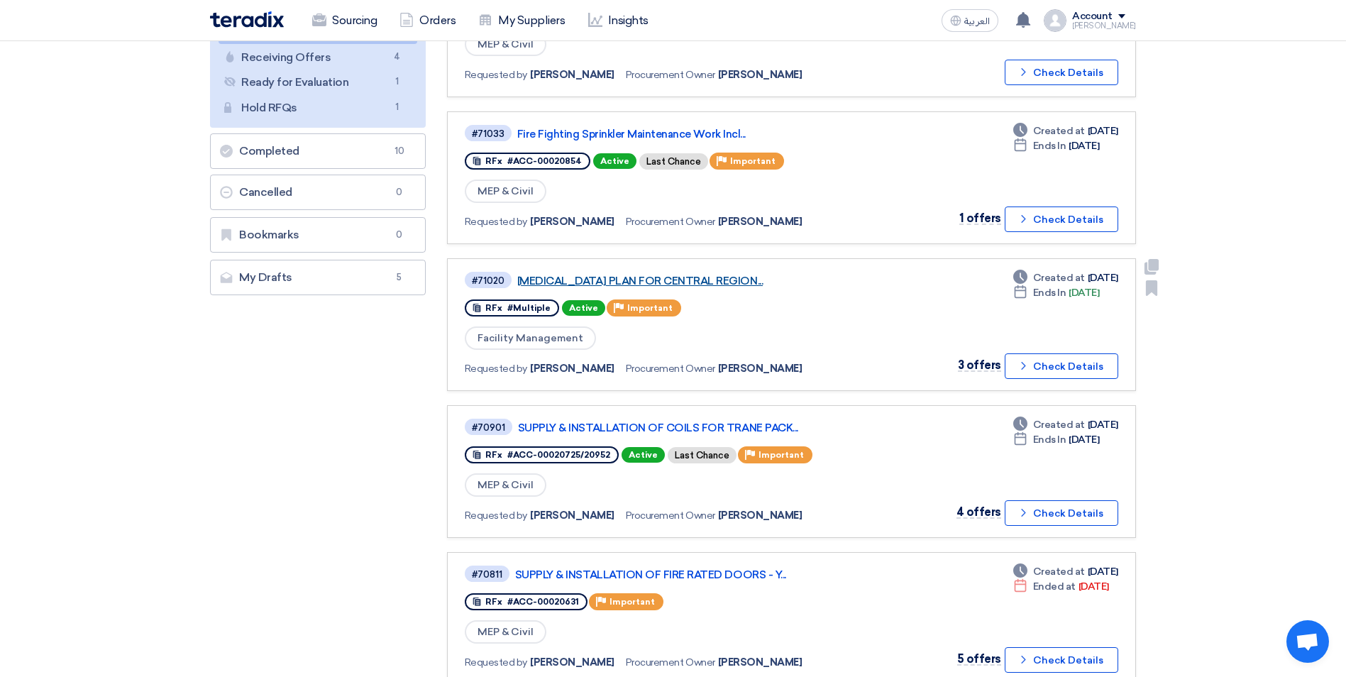
click at [729, 280] on link "[MEDICAL_DATA] PLAN FOR CENTRAL REGION..." at bounding box center [694, 281] width 355 height 13
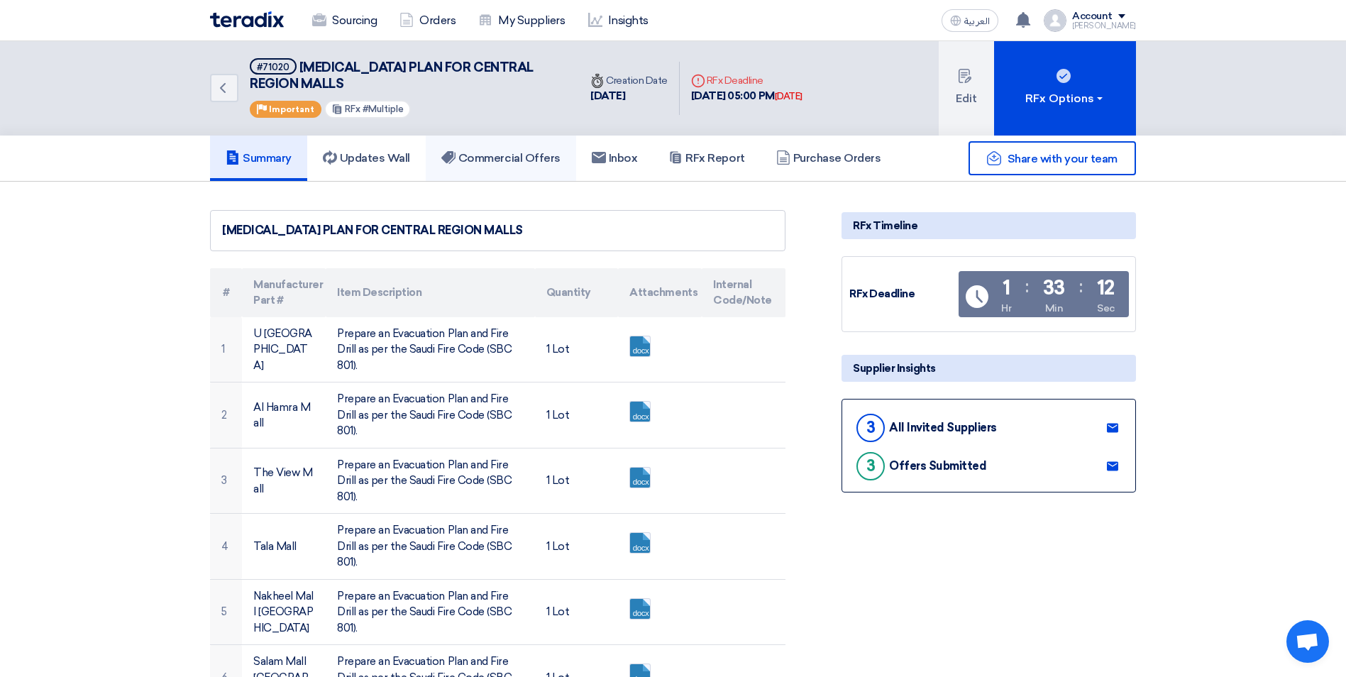
click at [475, 145] on link "Commercial Offers" at bounding box center [501, 158] width 150 height 45
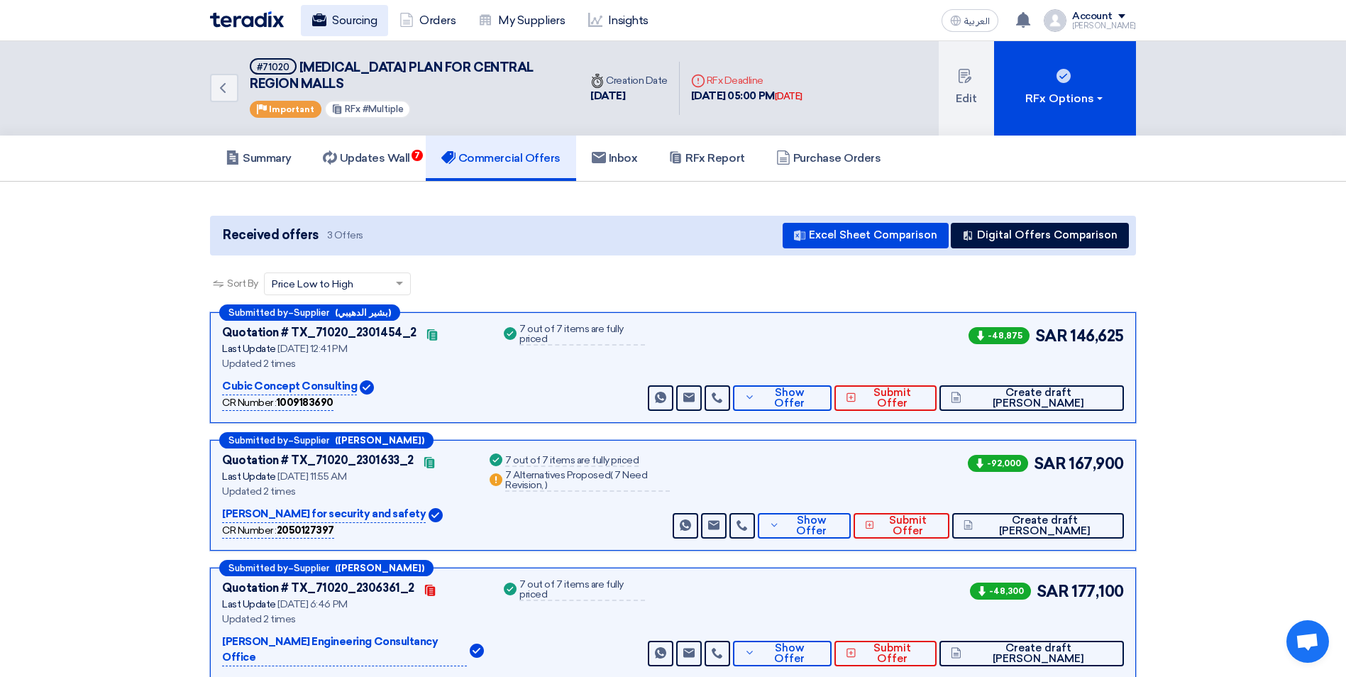
click at [355, 28] on link "Sourcing" at bounding box center [344, 20] width 87 height 31
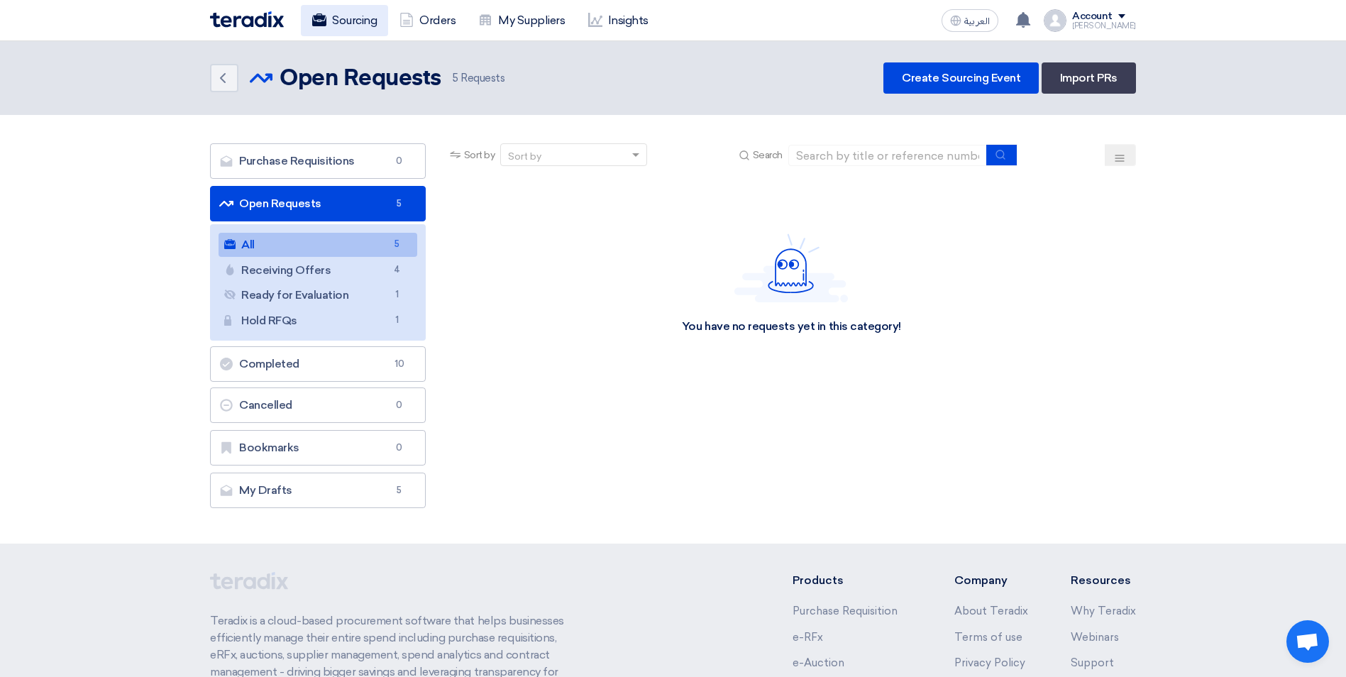
click at [360, 27] on link "Sourcing" at bounding box center [344, 20] width 87 height 31
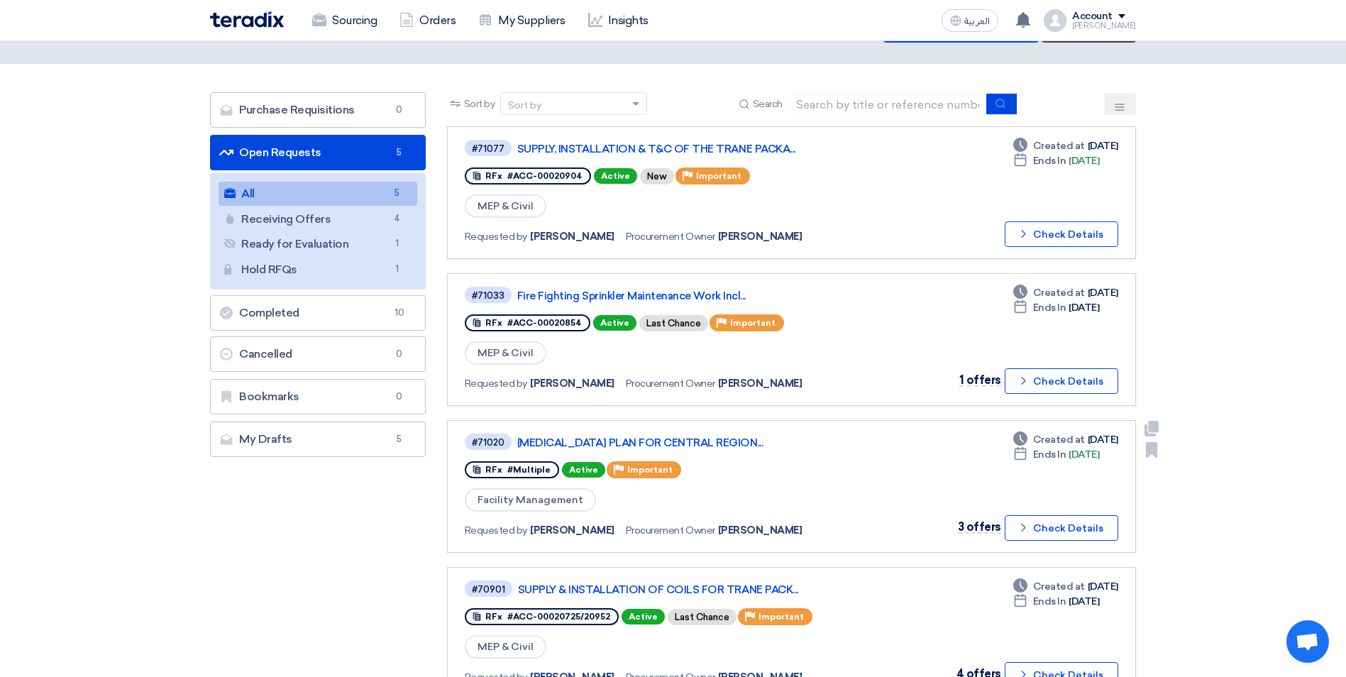
scroll to position [355, 0]
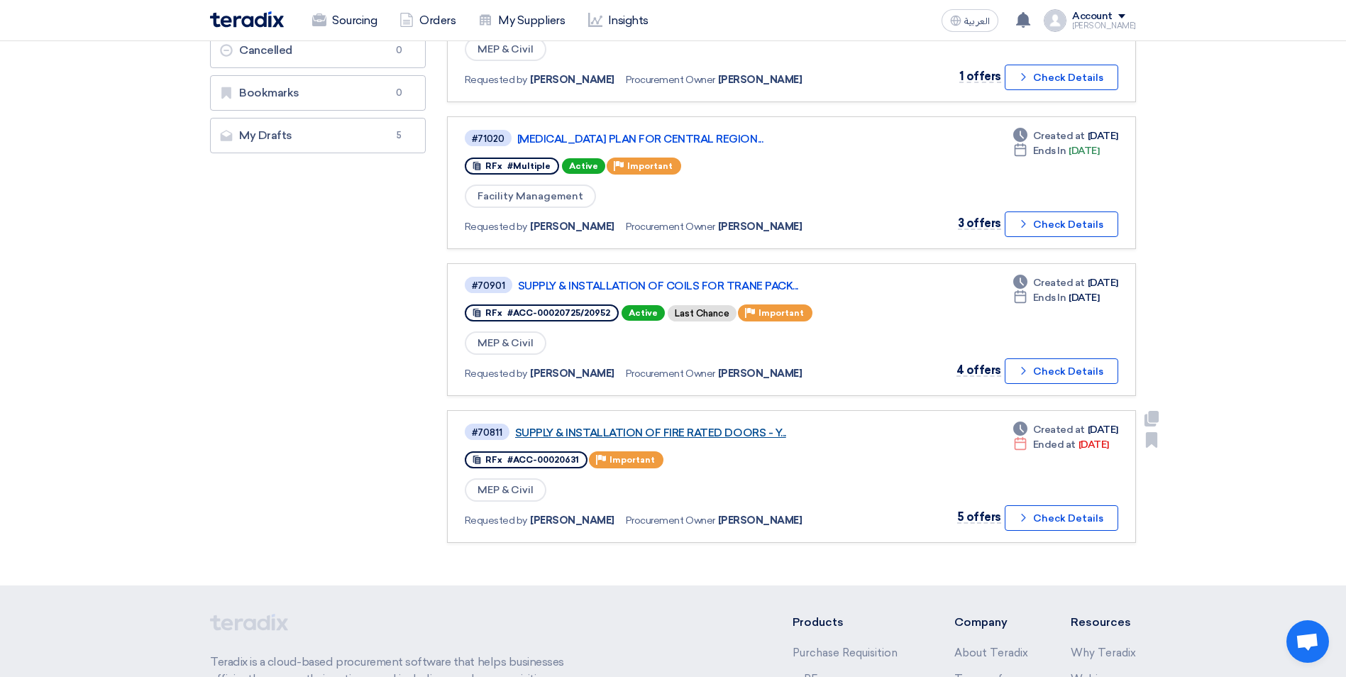
click at [746, 434] on link "SUPPLY & INSTALLATION OF FIRE RATED DOORS - Y..." at bounding box center [692, 432] width 355 height 13
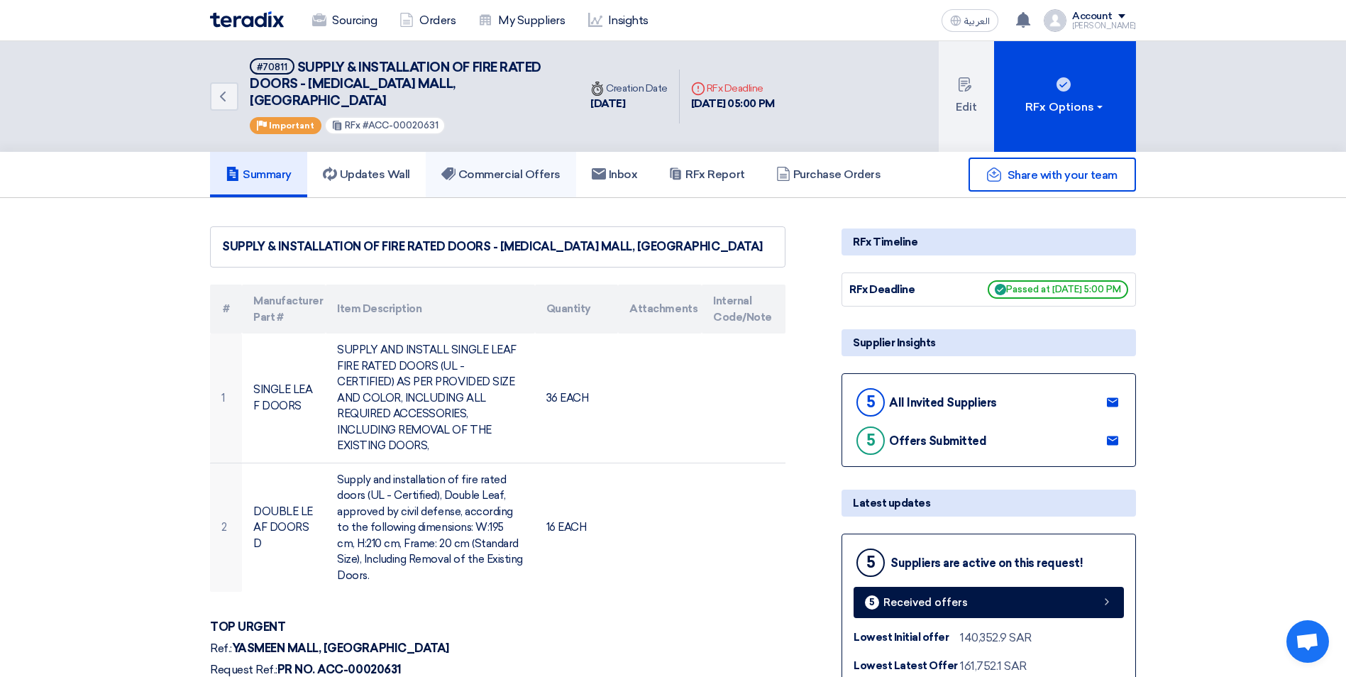
click at [517, 167] on h5 "Commercial Offers" at bounding box center [500, 174] width 119 height 14
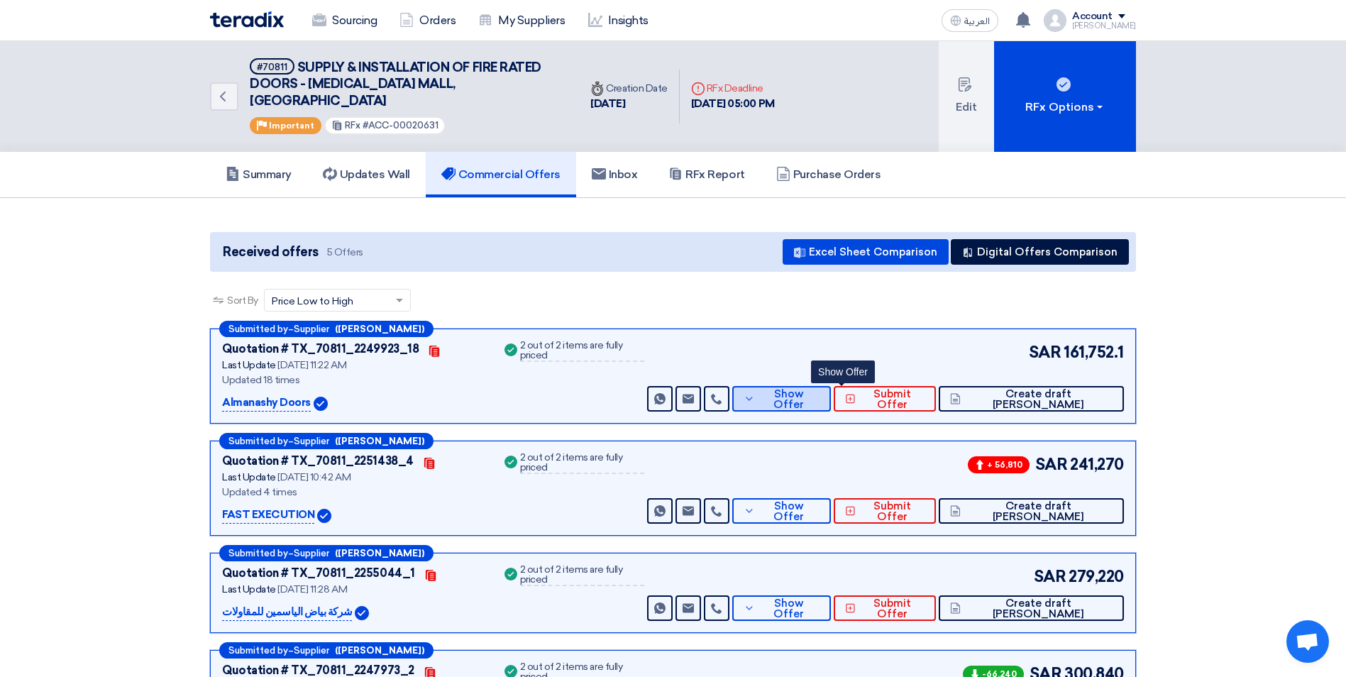
click at [825, 391] on button "Show Offer" at bounding box center [781, 399] width 99 height 26
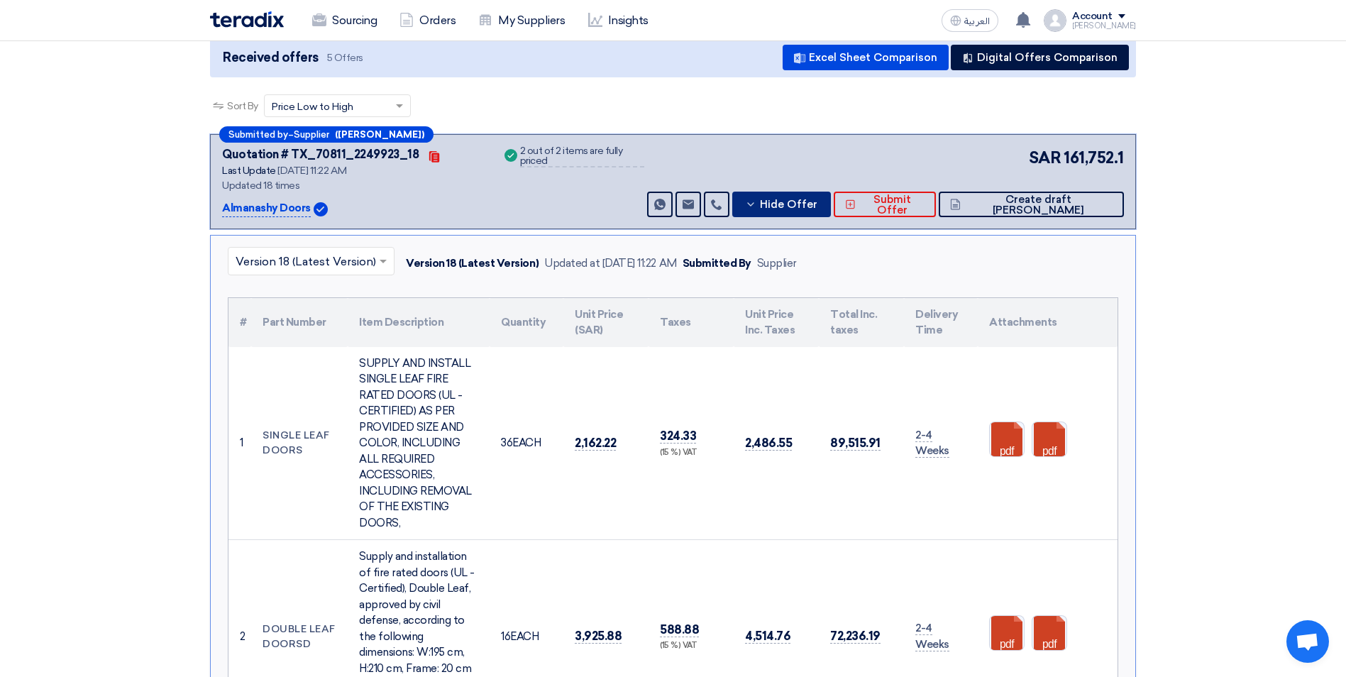
scroll to position [213, 0]
